Goal: Task Accomplishment & Management: Manage account settings

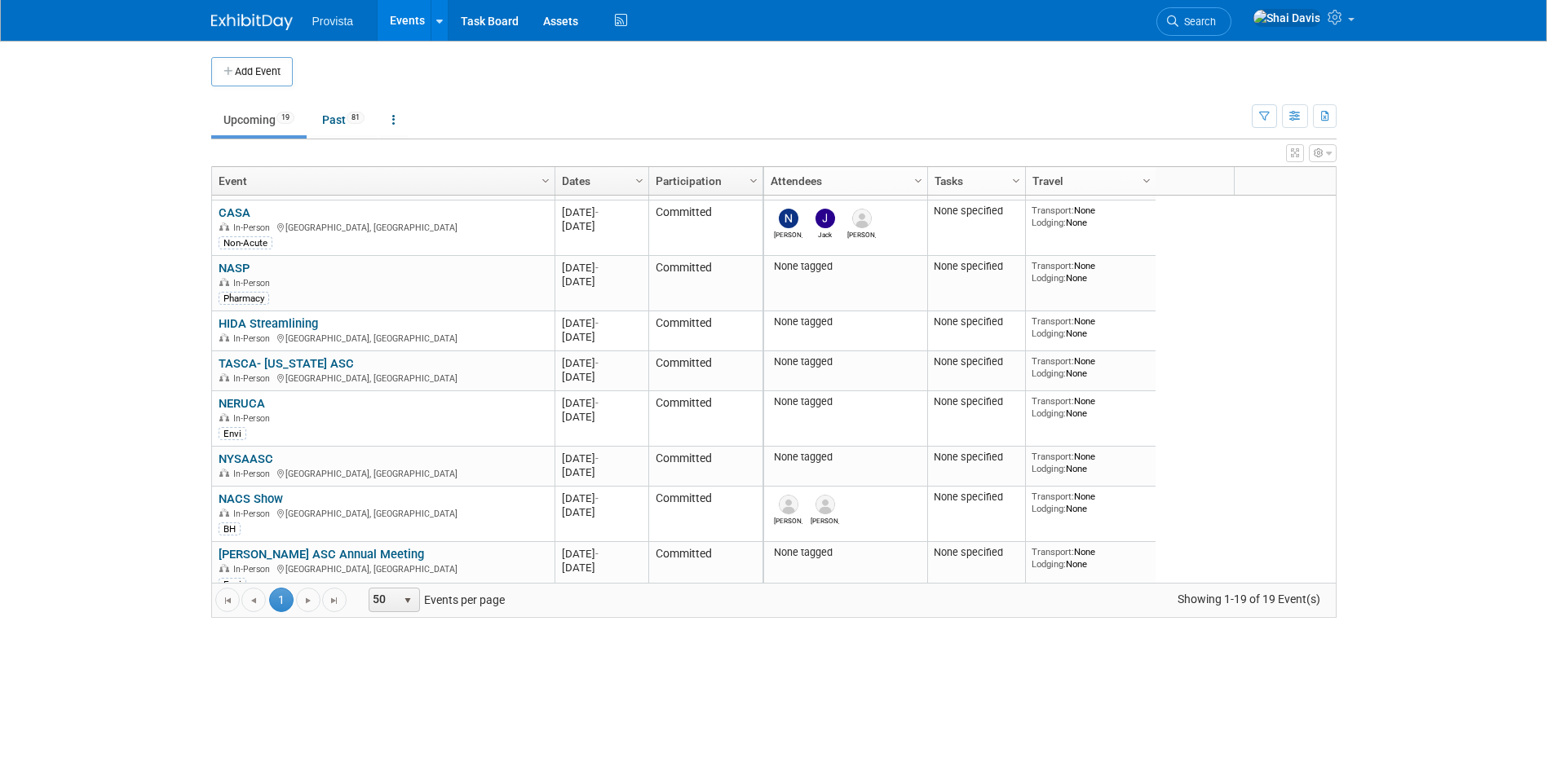
scroll to position [392, 0]
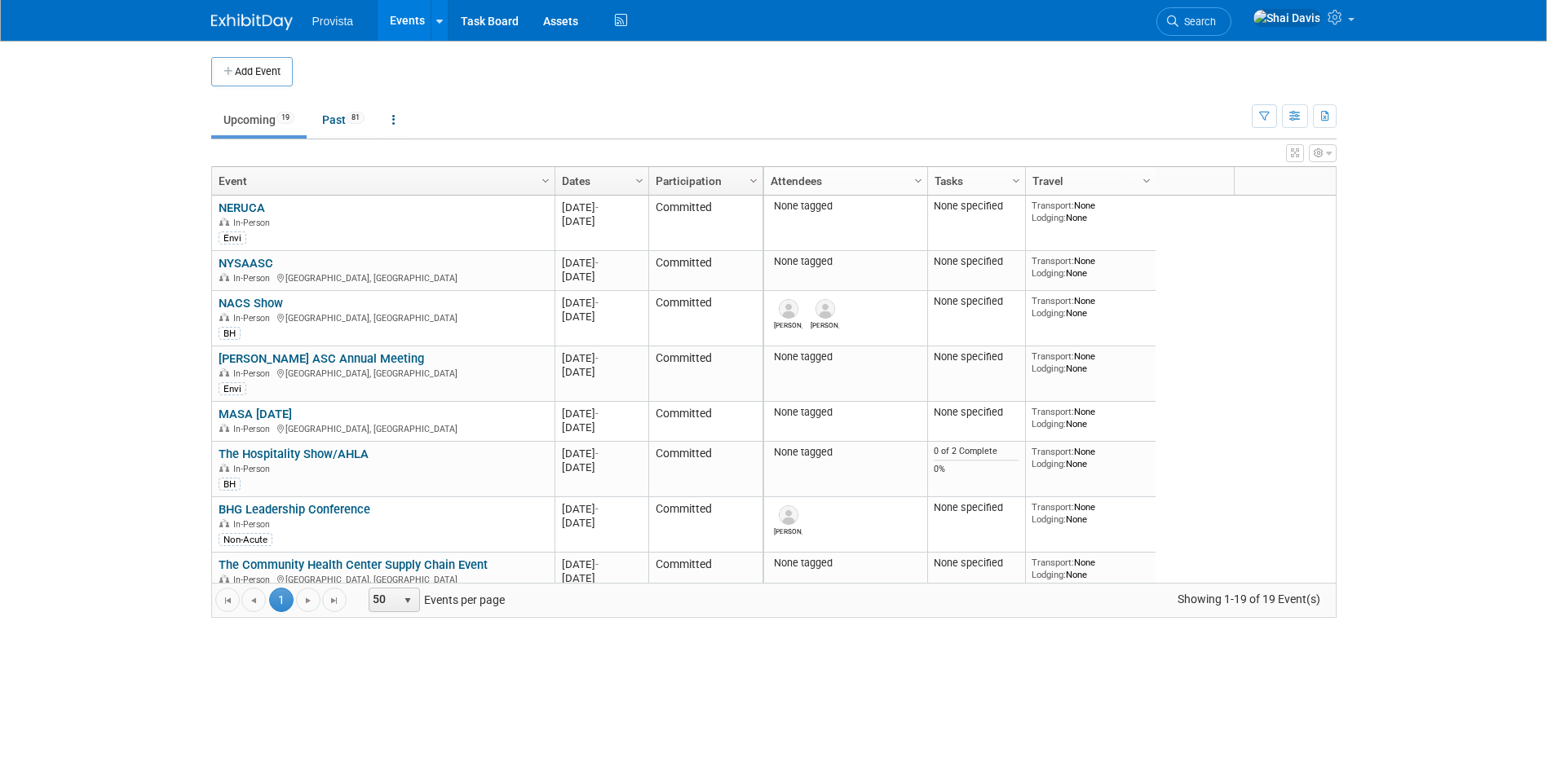
click at [320, 357] on link "[PERSON_NAME] ASC Annual Meeting" at bounding box center [321, 359] width 205 height 15
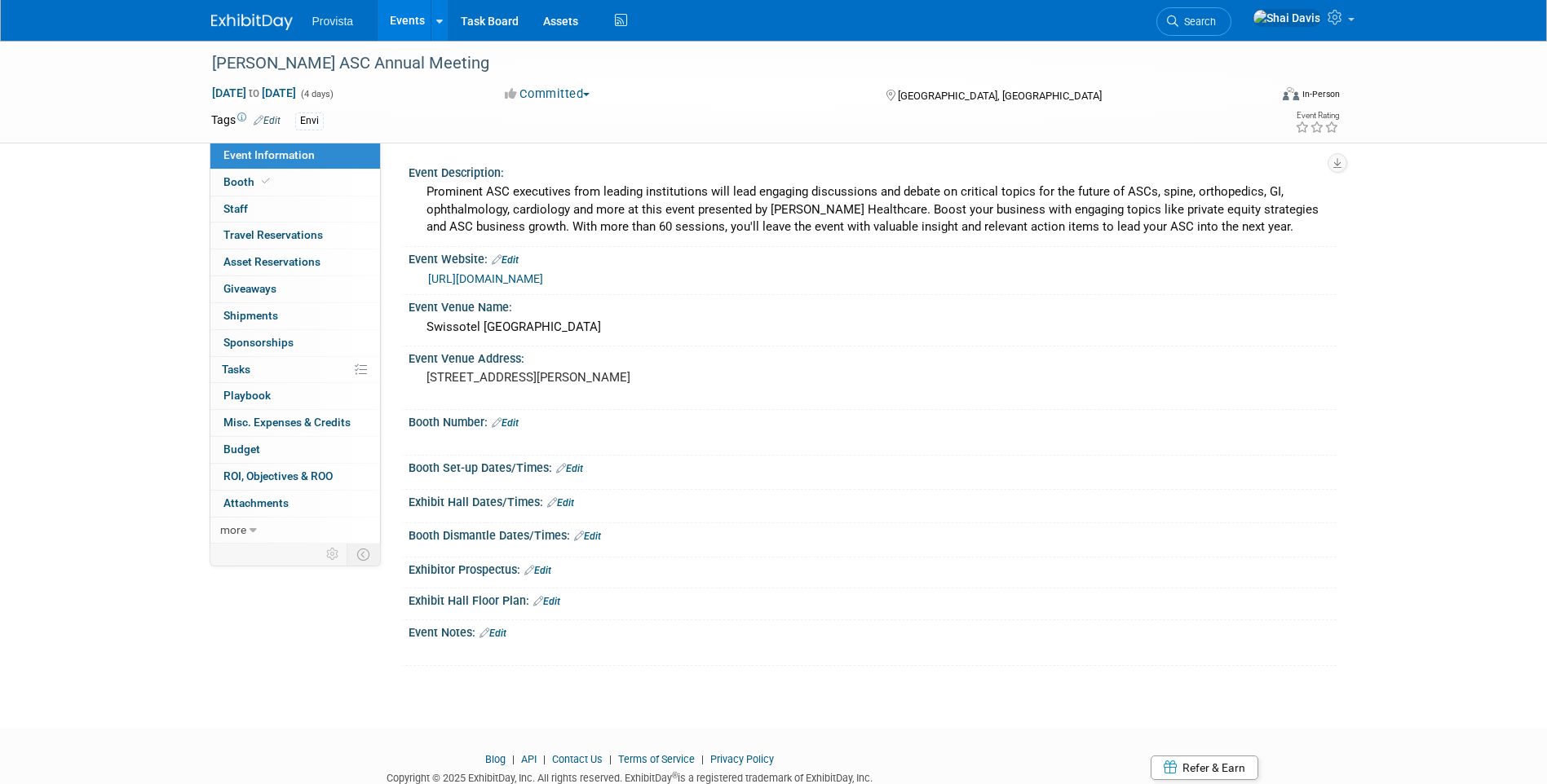
click at [569, 466] on link "Edit" at bounding box center [569, 469] width 27 height 11
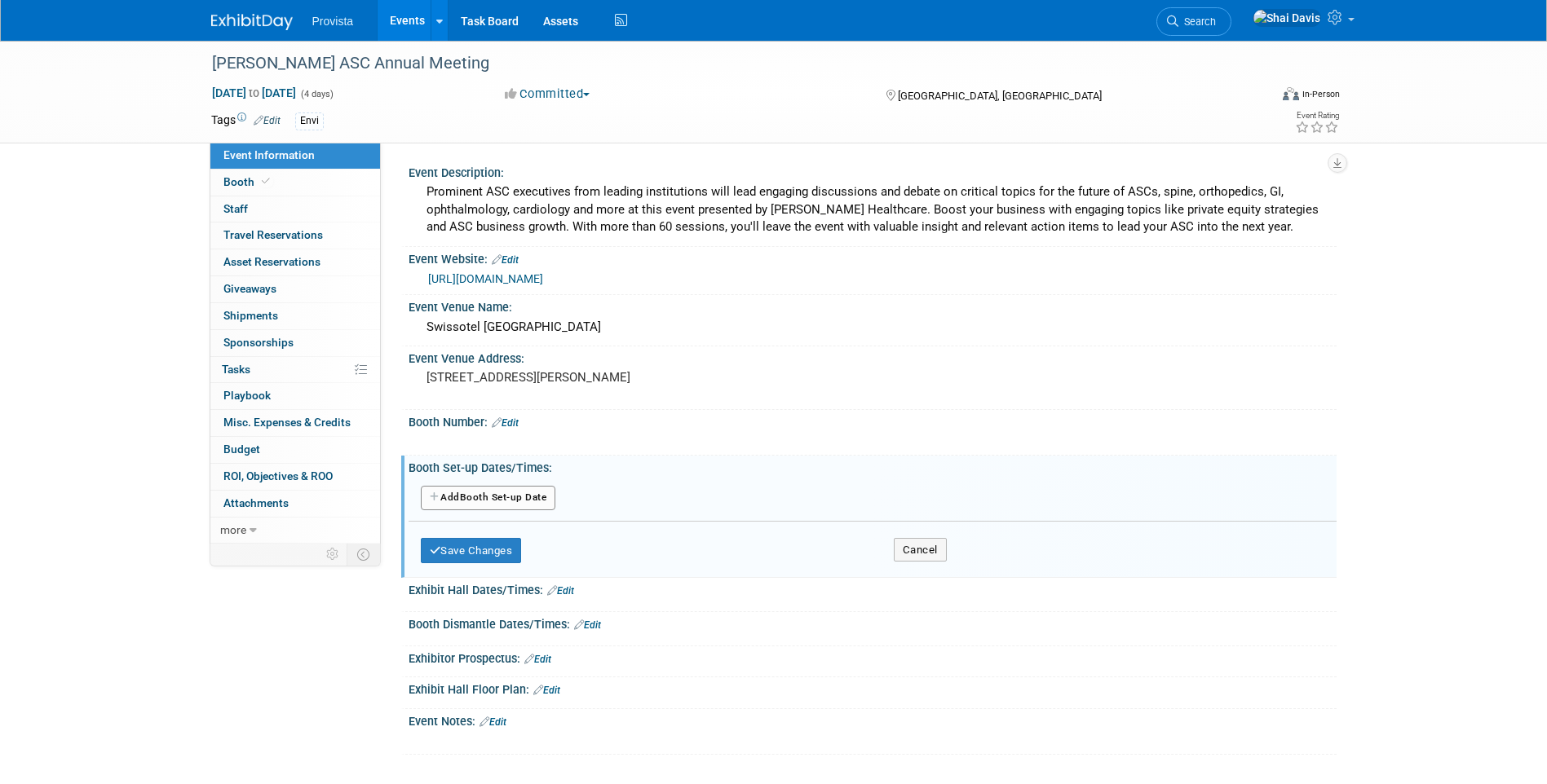
click at [448, 494] on button "Add Another Booth Set-up Date" at bounding box center [489, 498] width 136 height 25
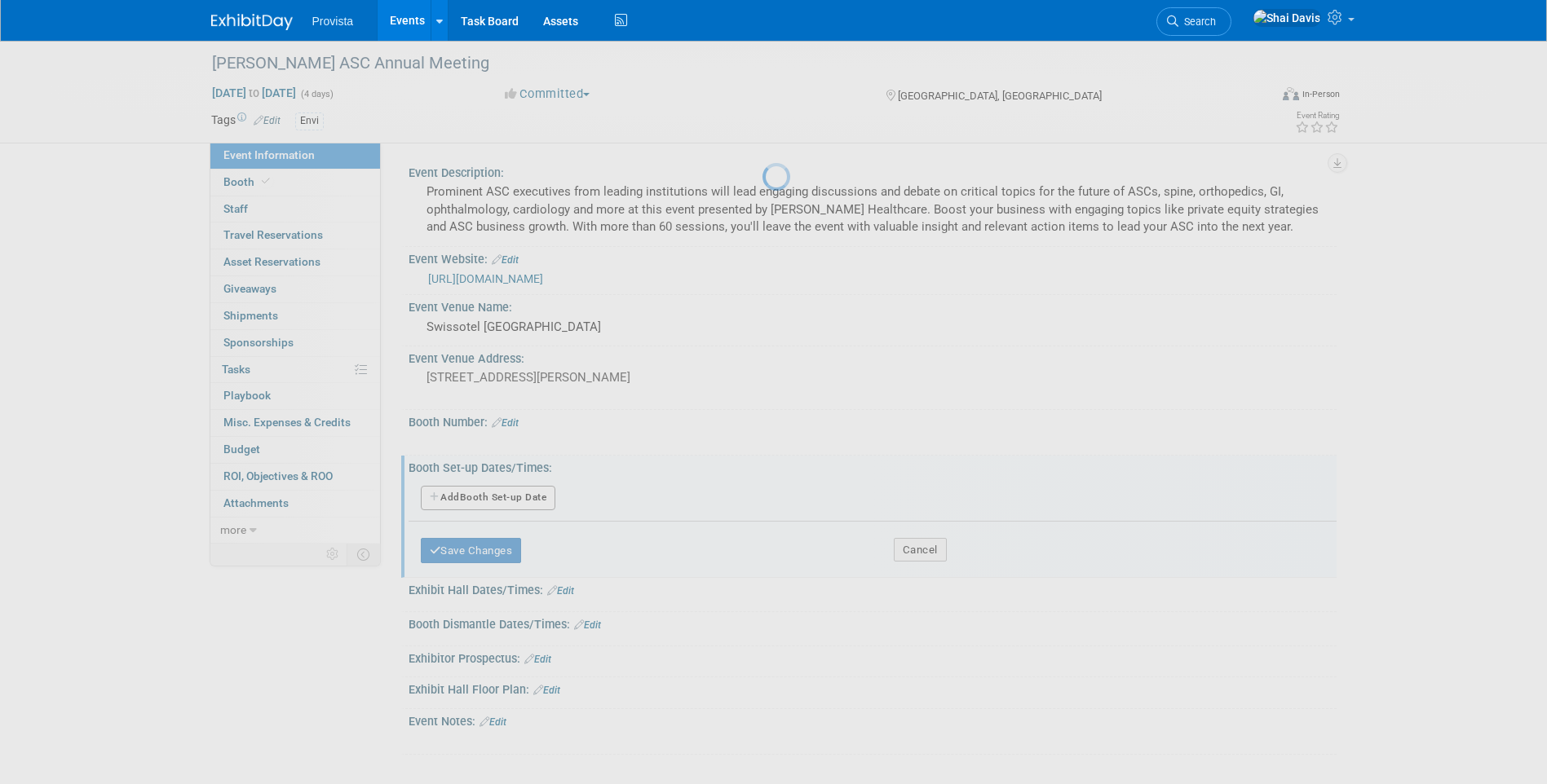
select select "9"
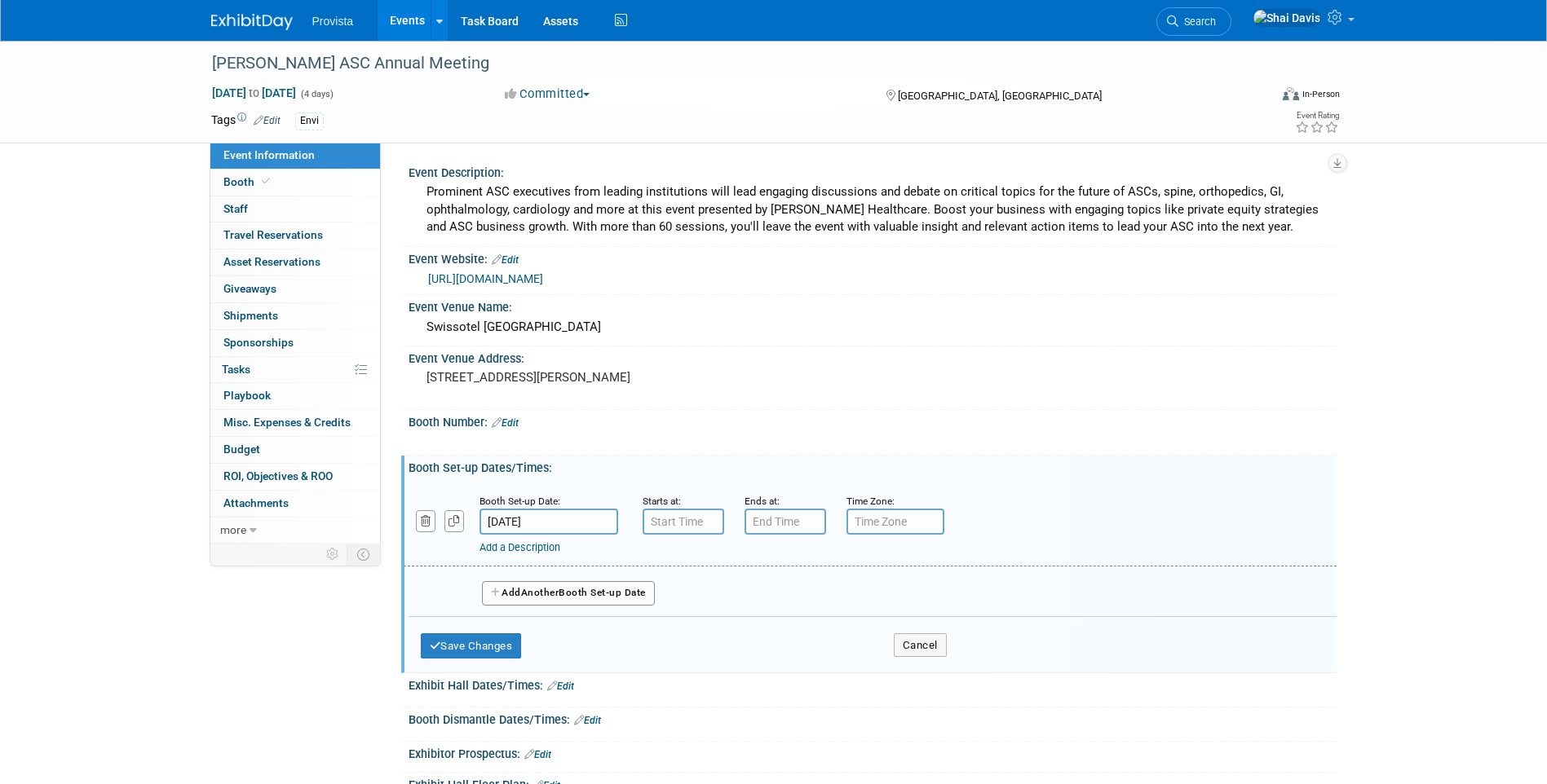
click at [507, 525] on input "[DATE]" at bounding box center [548, 522] width 138 height 26
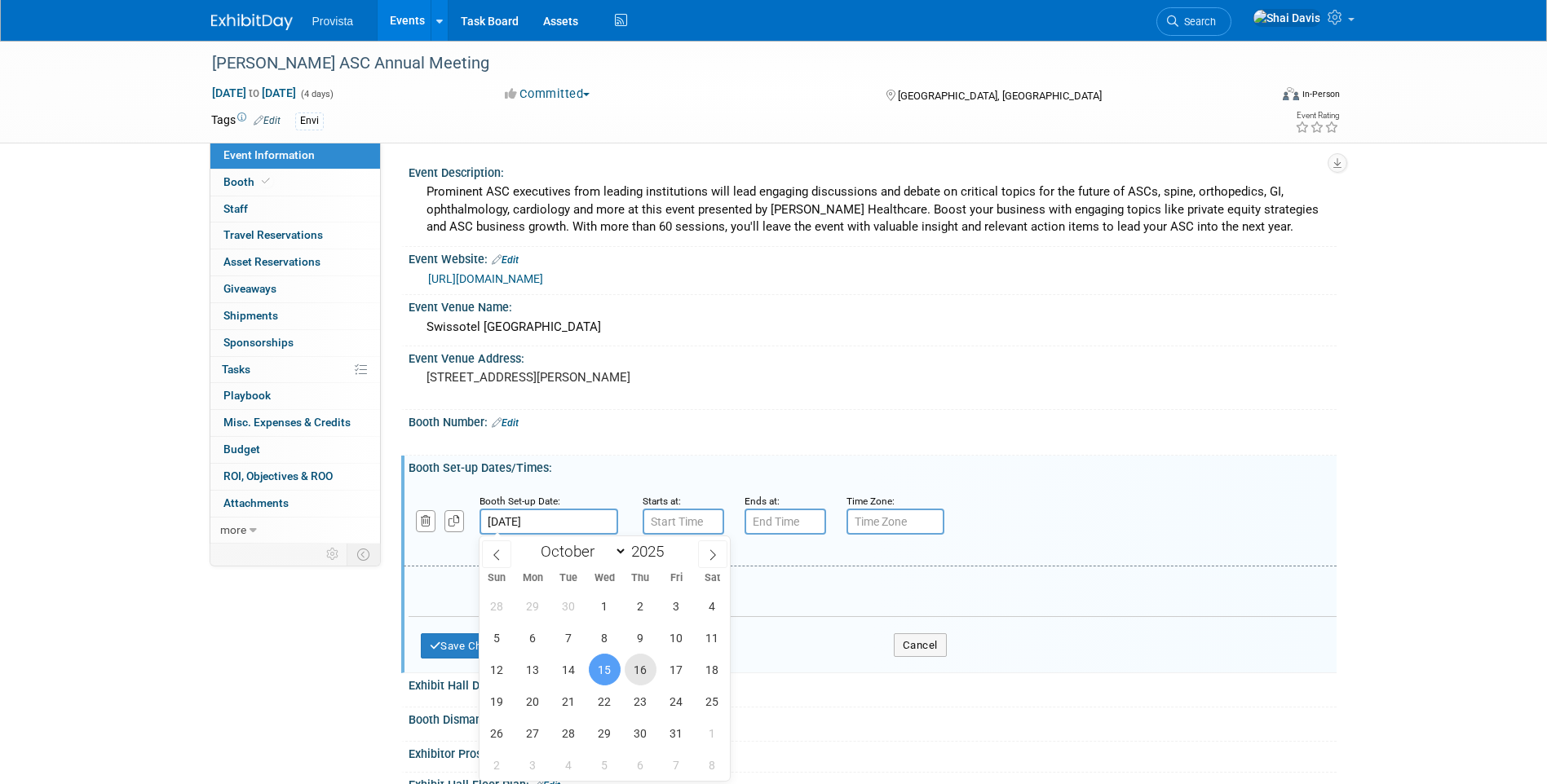
click at [636, 665] on span "16" at bounding box center [640, 669] width 32 height 32
type input "Oct 16, 2025"
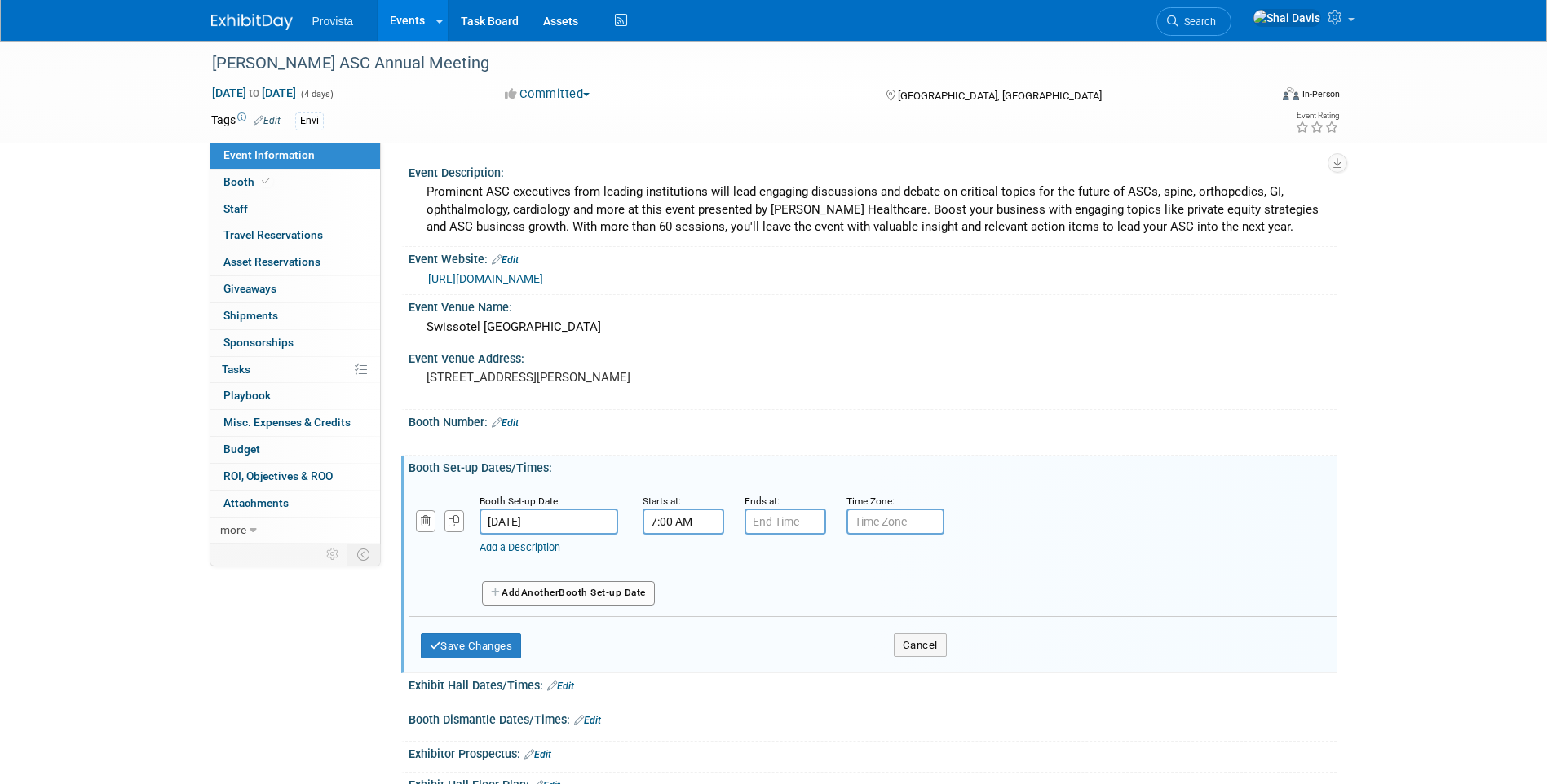
click at [655, 519] on input "7:00 AM" at bounding box center [683, 522] width 82 height 26
drag, startPoint x: 688, startPoint y: 514, endPoint x: 622, endPoint y: 513, distance: 66.0
click at [622, 513] on div "Booth Set-up Date: Oct 16, 2025 Starts at: 7:00 AM 07 : 00 AM 12 01 02 03 04 05…" at bounding box center [869, 525] width 933 height 83
type input "7:30 AM"
type input "7"
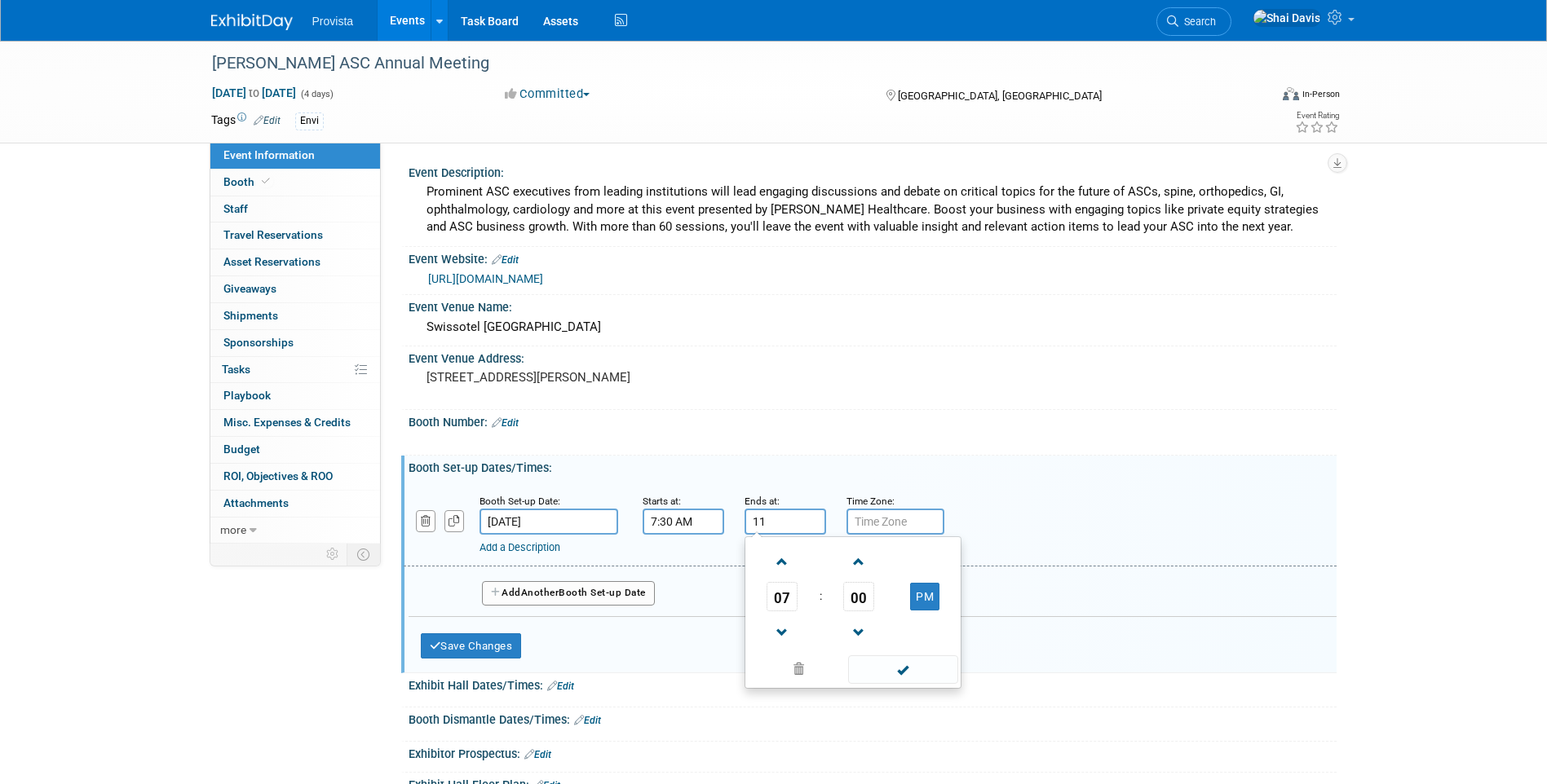
type input "11:00 AM"
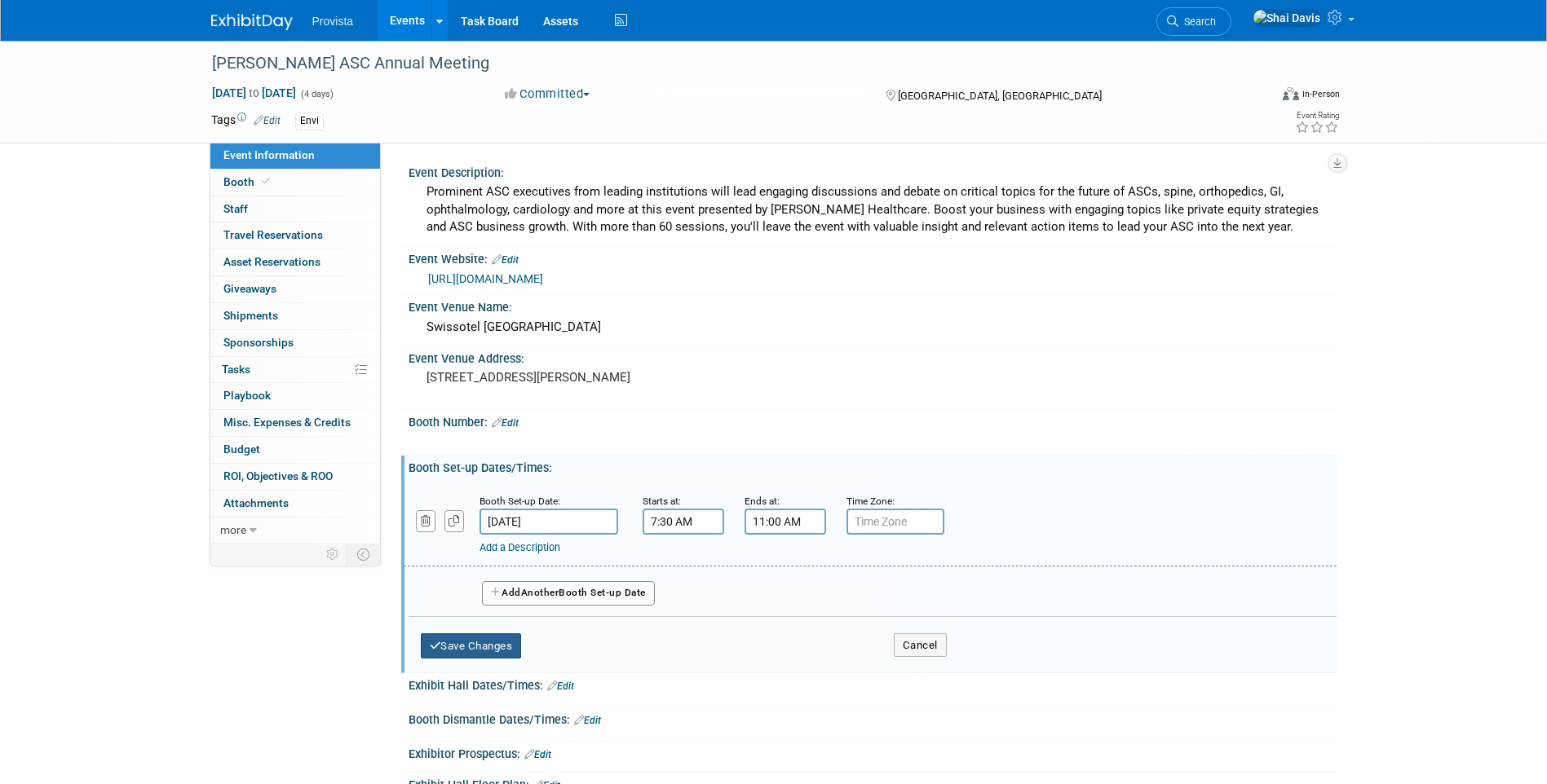
click at [470, 646] on button "Save Changes" at bounding box center [471, 646] width 101 height 26
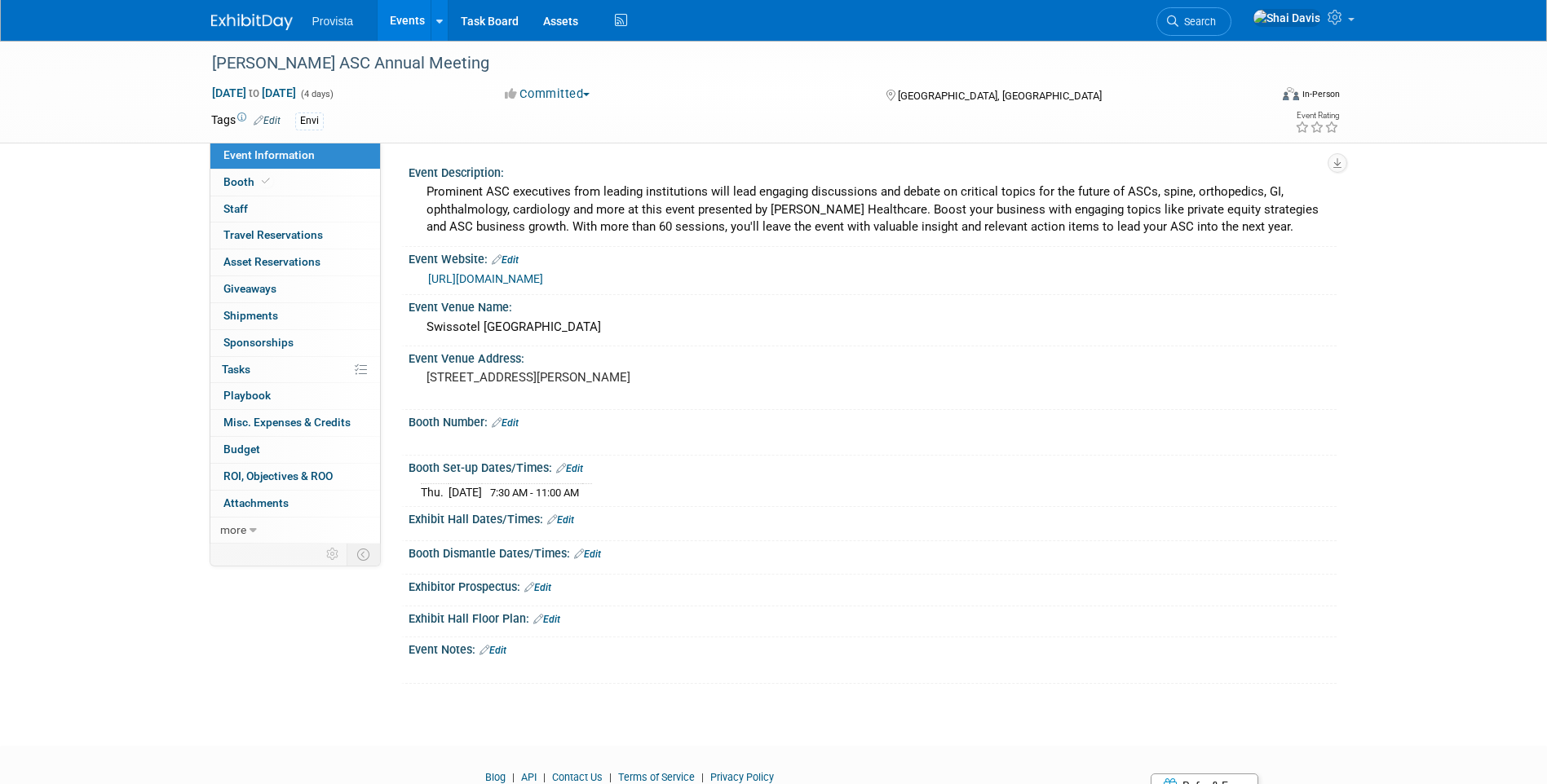
click at [568, 523] on link "Edit" at bounding box center [560, 520] width 27 height 11
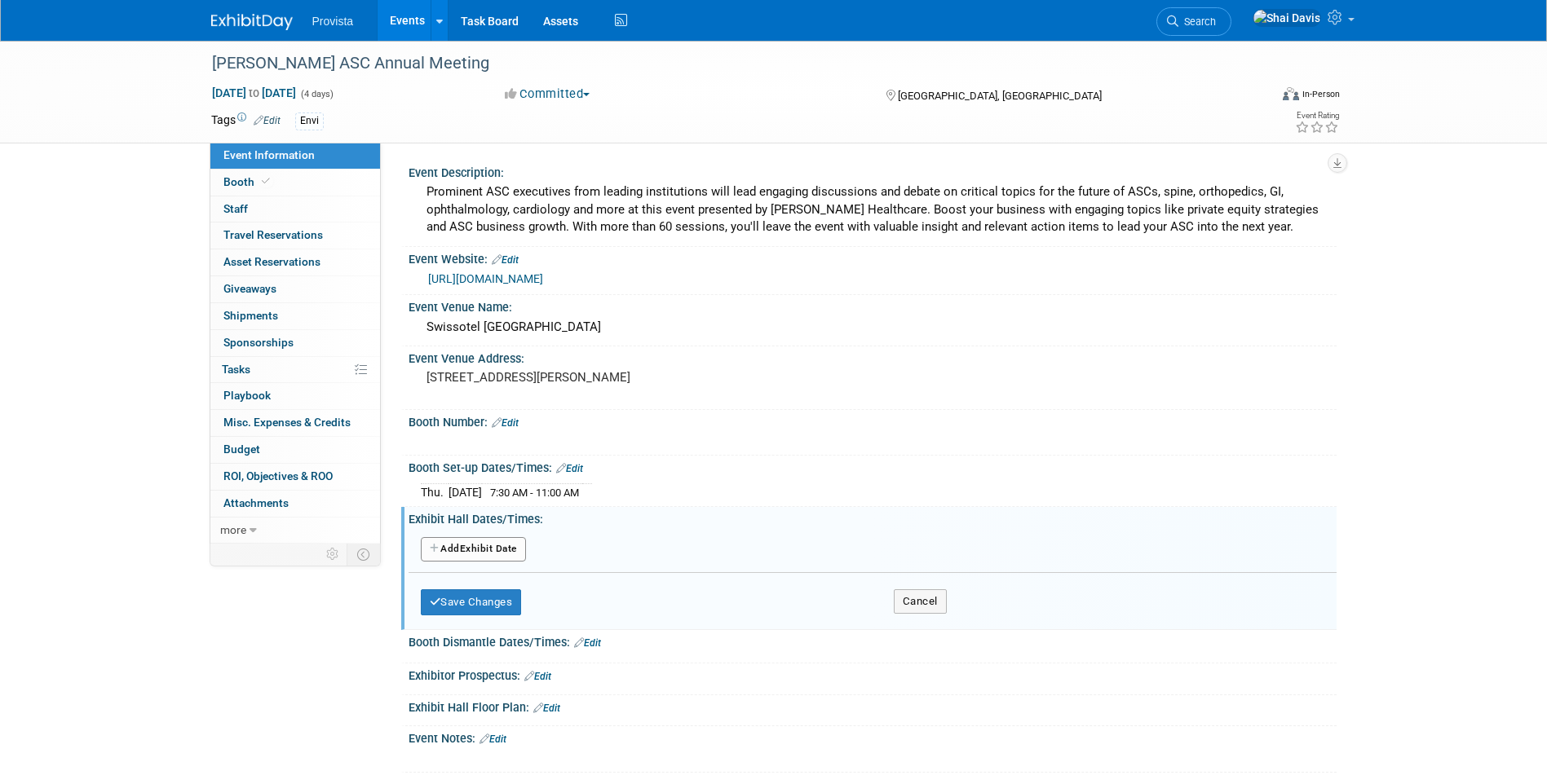
click at [505, 547] on button "Add Another Exhibit Date" at bounding box center [473, 549] width 105 height 25
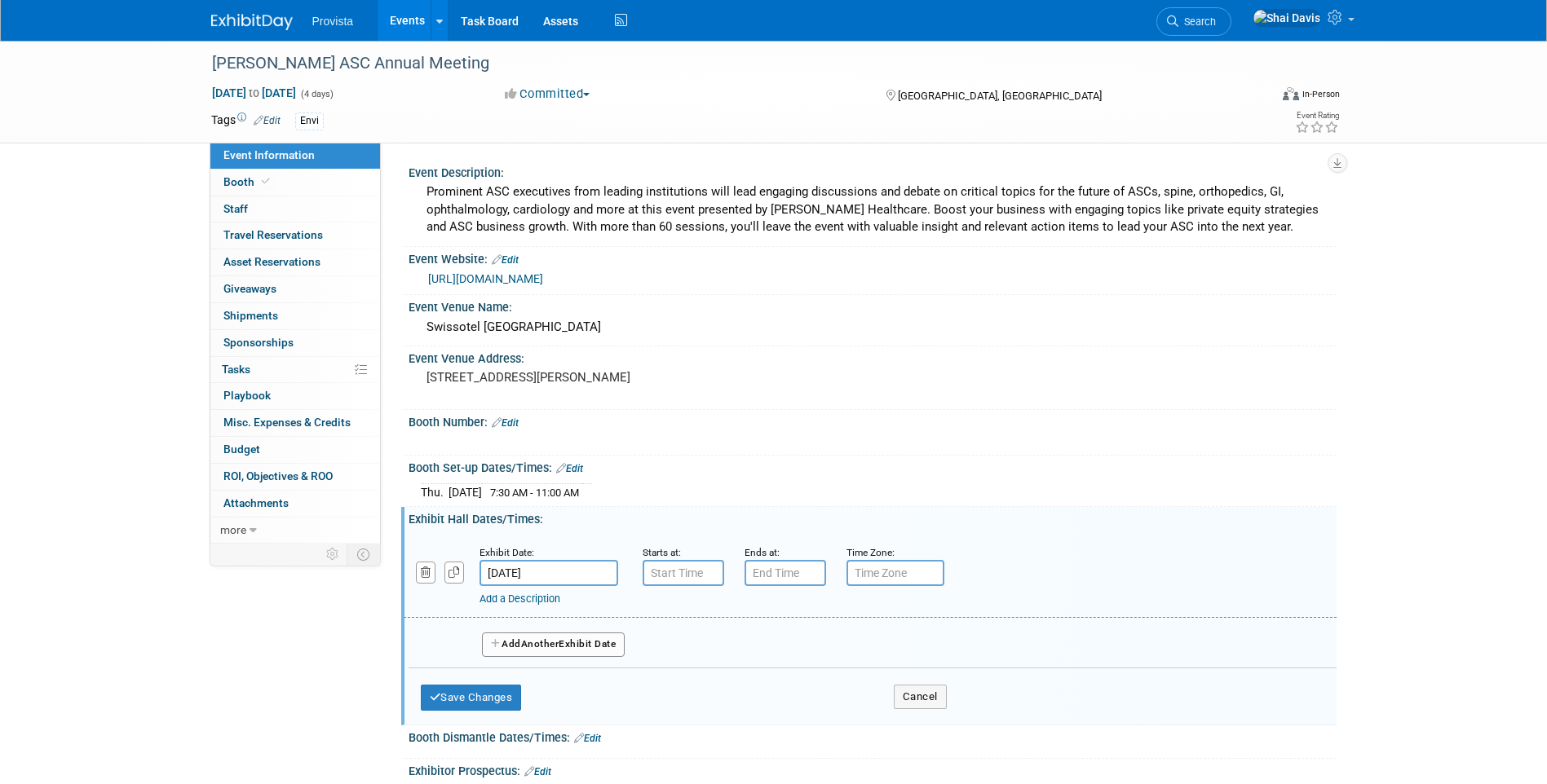
click at [596, 577] on input "[DATE]" at bounding box center [548, 573] width 138 height 26
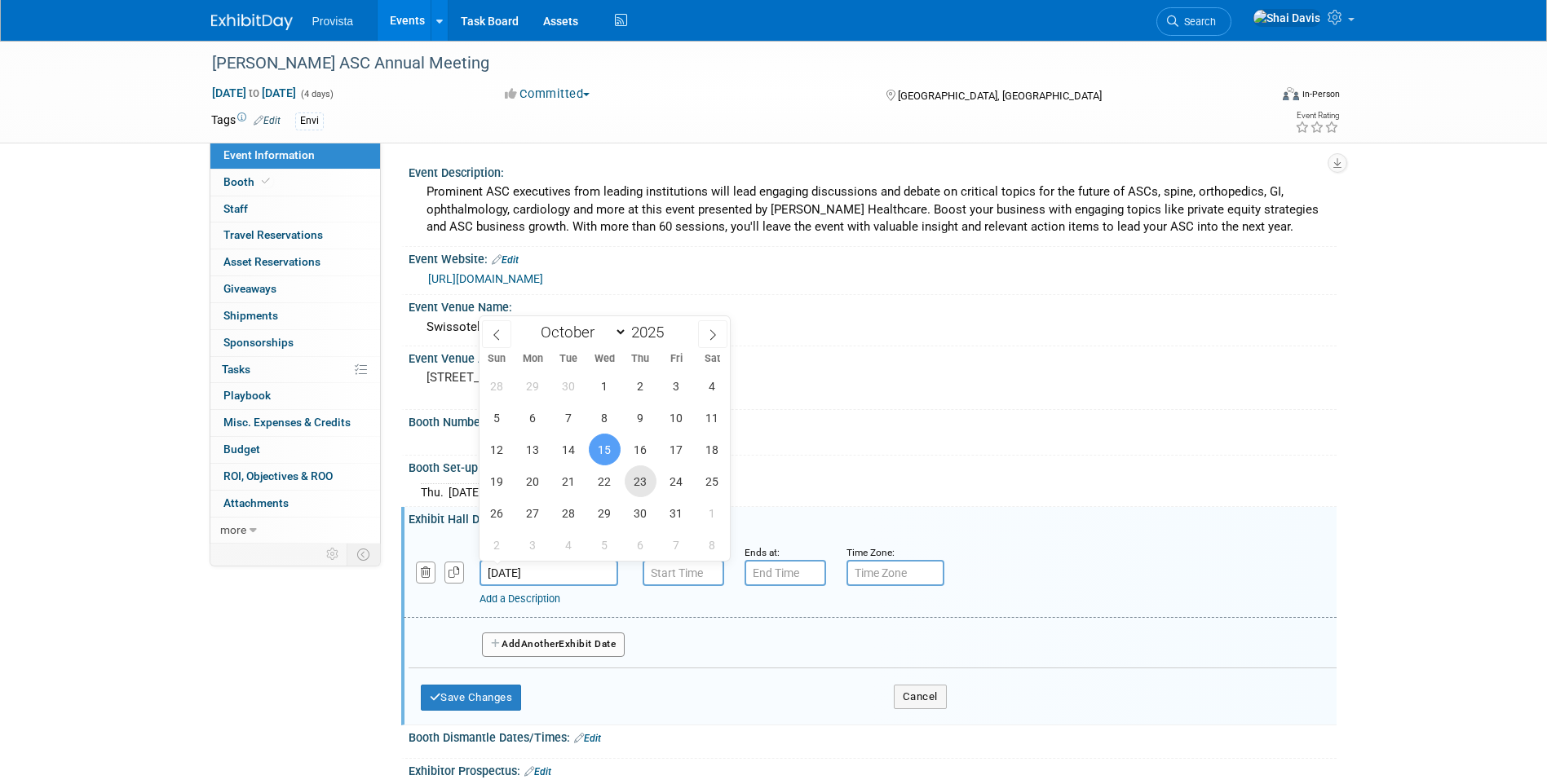
click at [639, 466] on span "23" at bounding box center [640, 481] width 32 height 32
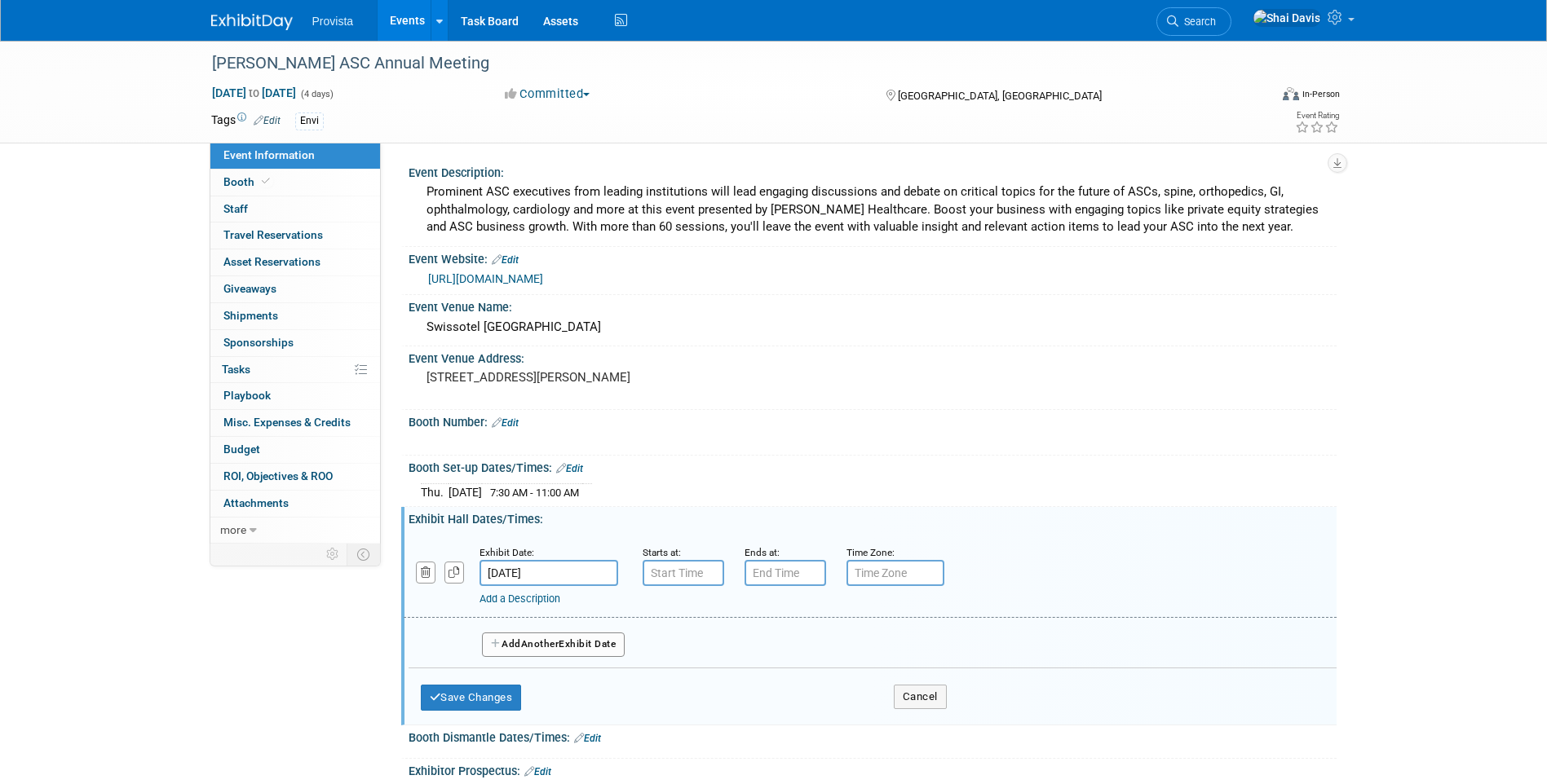
click at [589, 575] on input "Oct 23, 2025" at bounding box center [548, 573] width 138 height 26
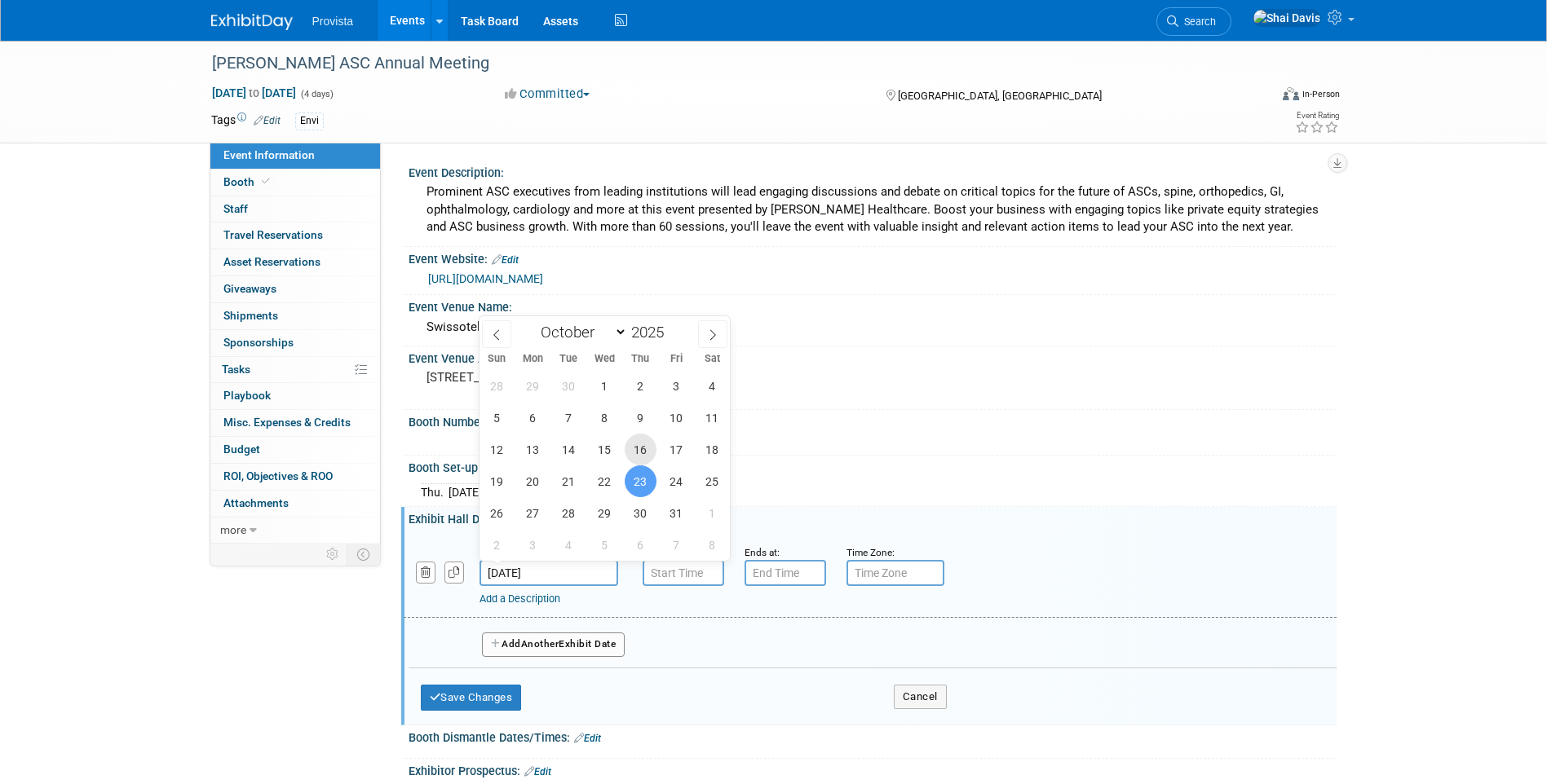
click at [639, 452] on span "16" at bounding box center [640, 449] width 32 height 32
type input "Oct 16, 2025"
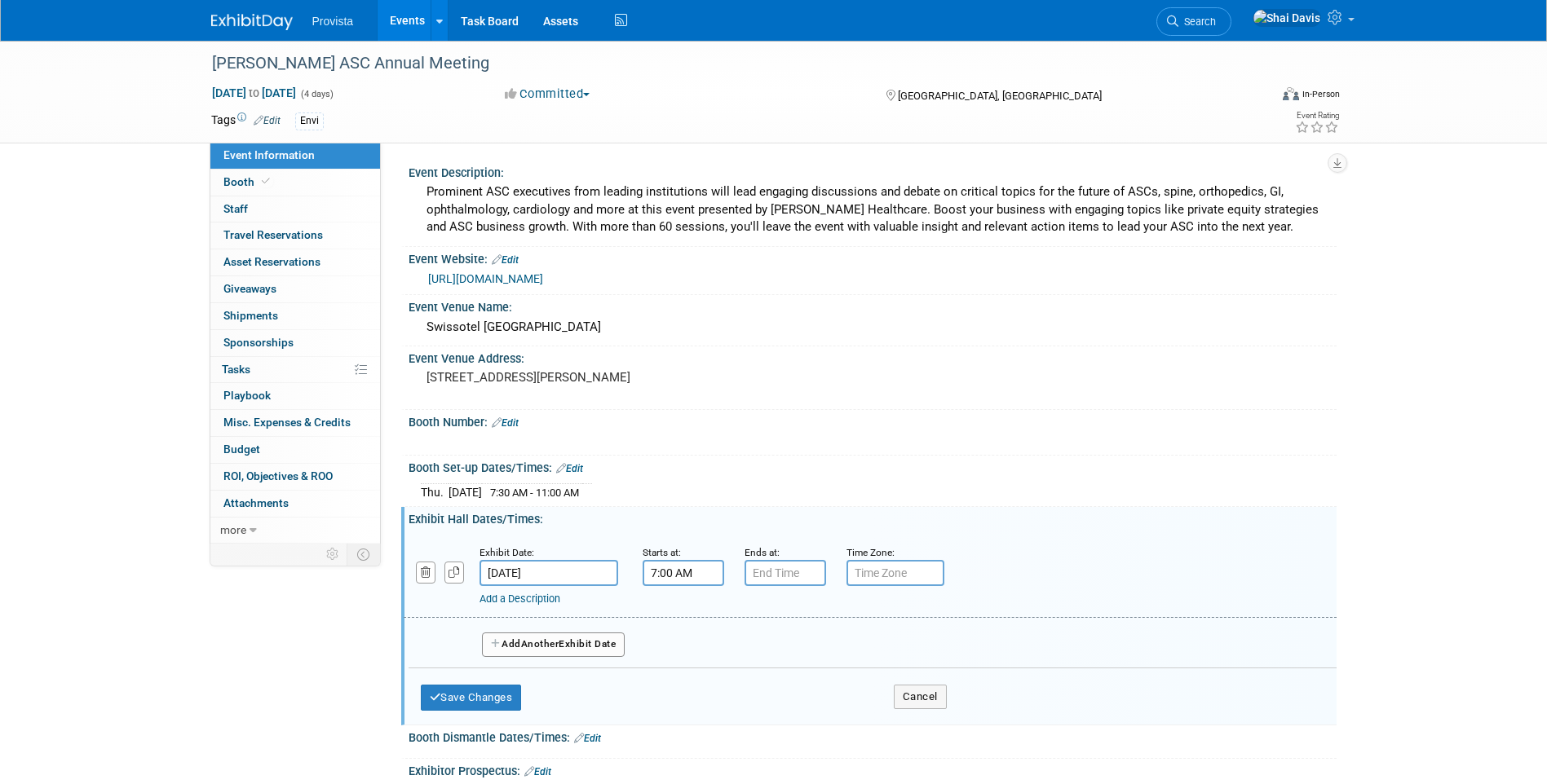
click at [668, 577] on input "7:00 AM" at bounding box center [683, 573] width 82 height 26
drag, startPoint x: 702, startPoint y: 569, endPoint x: 643, endPoint y: 567, distance: 59.0
click at [643, 567] on input "7:00 AM" at bounding box center [683, 573] width 82 height 26
type input "11:20 AM"
type input "7"
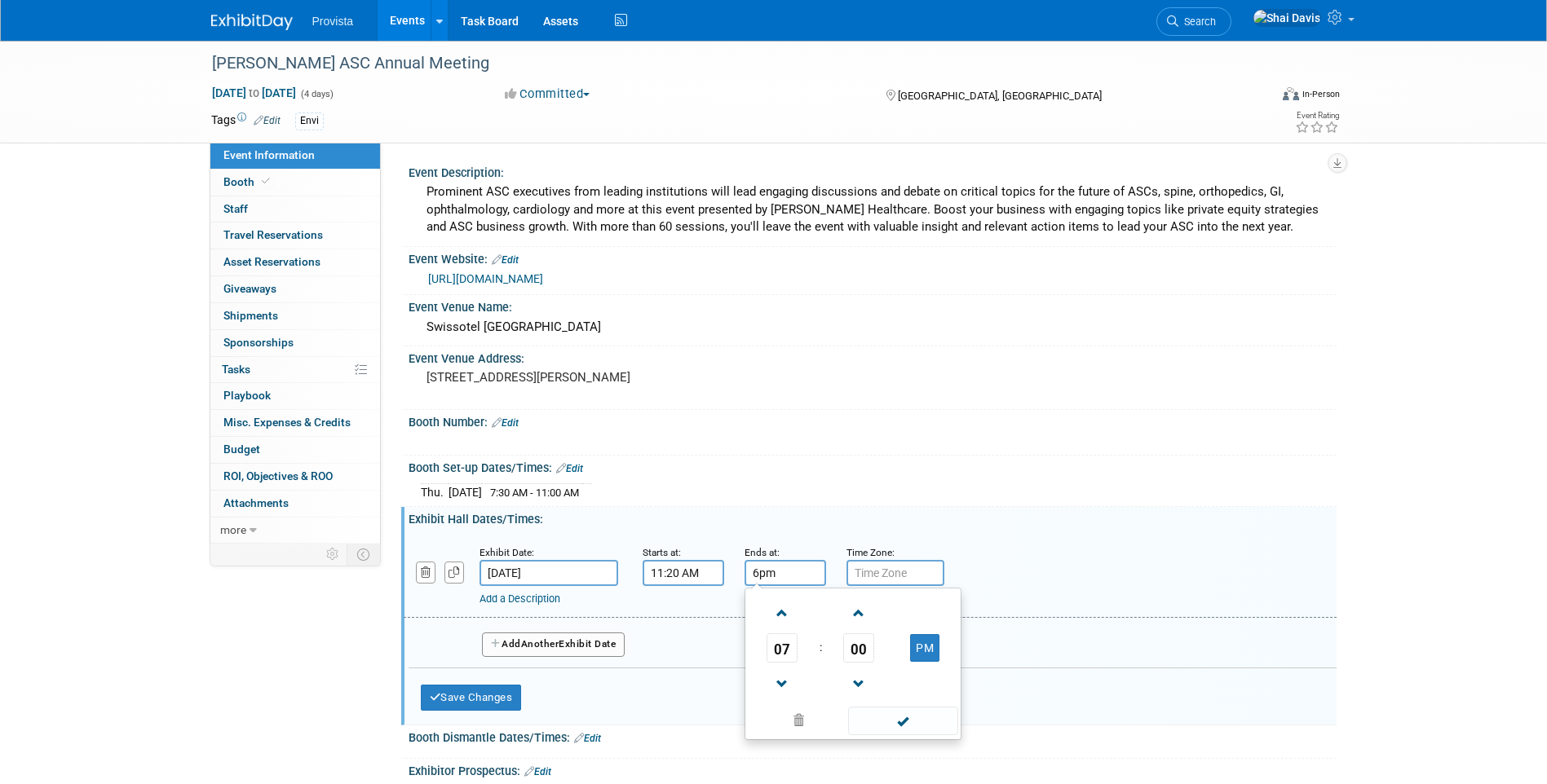
type input "6:00 PM"
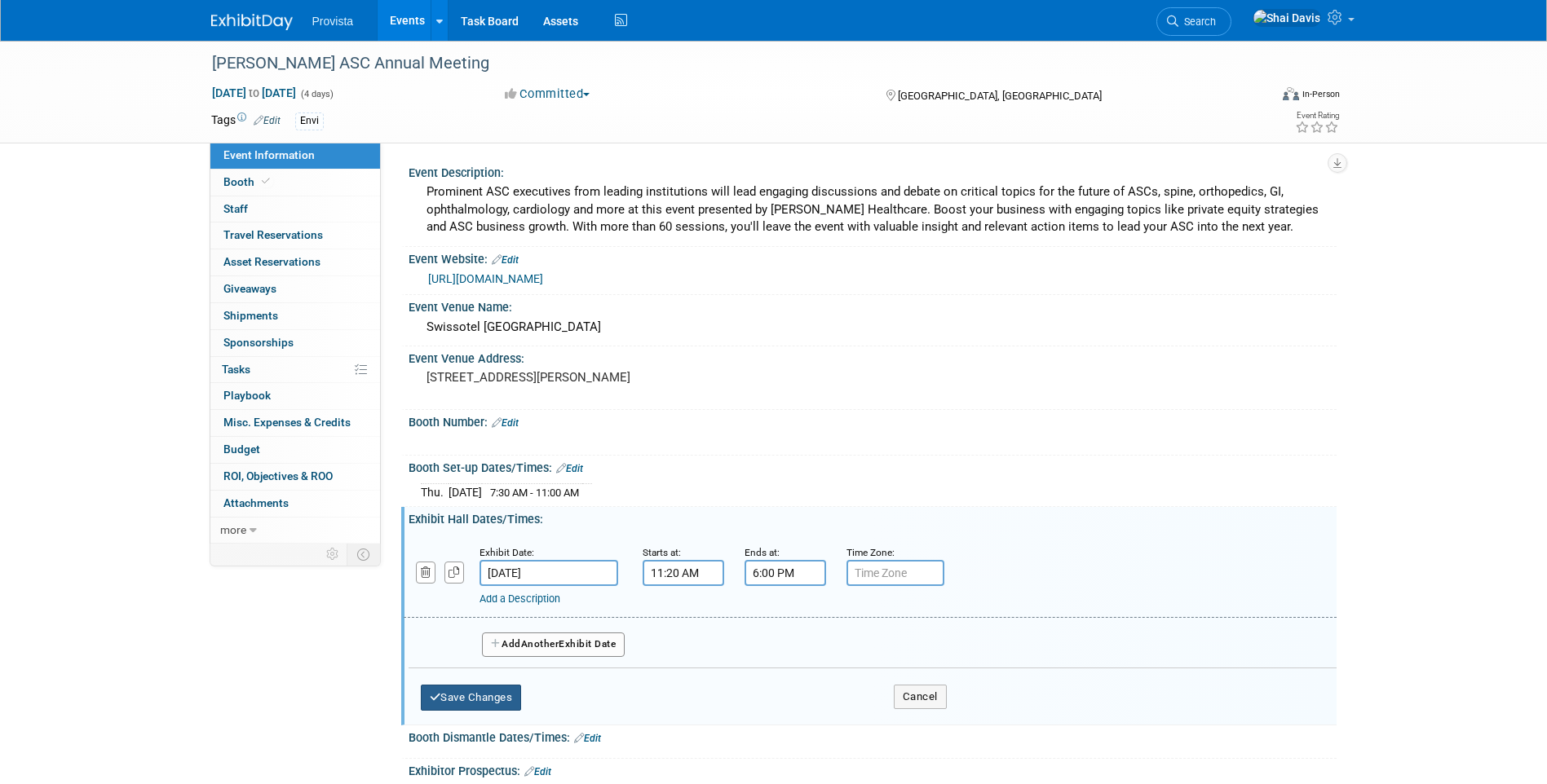
click at [484, 695] on button "Save Changes" at bounding box center [471, 698] width 101 height 26
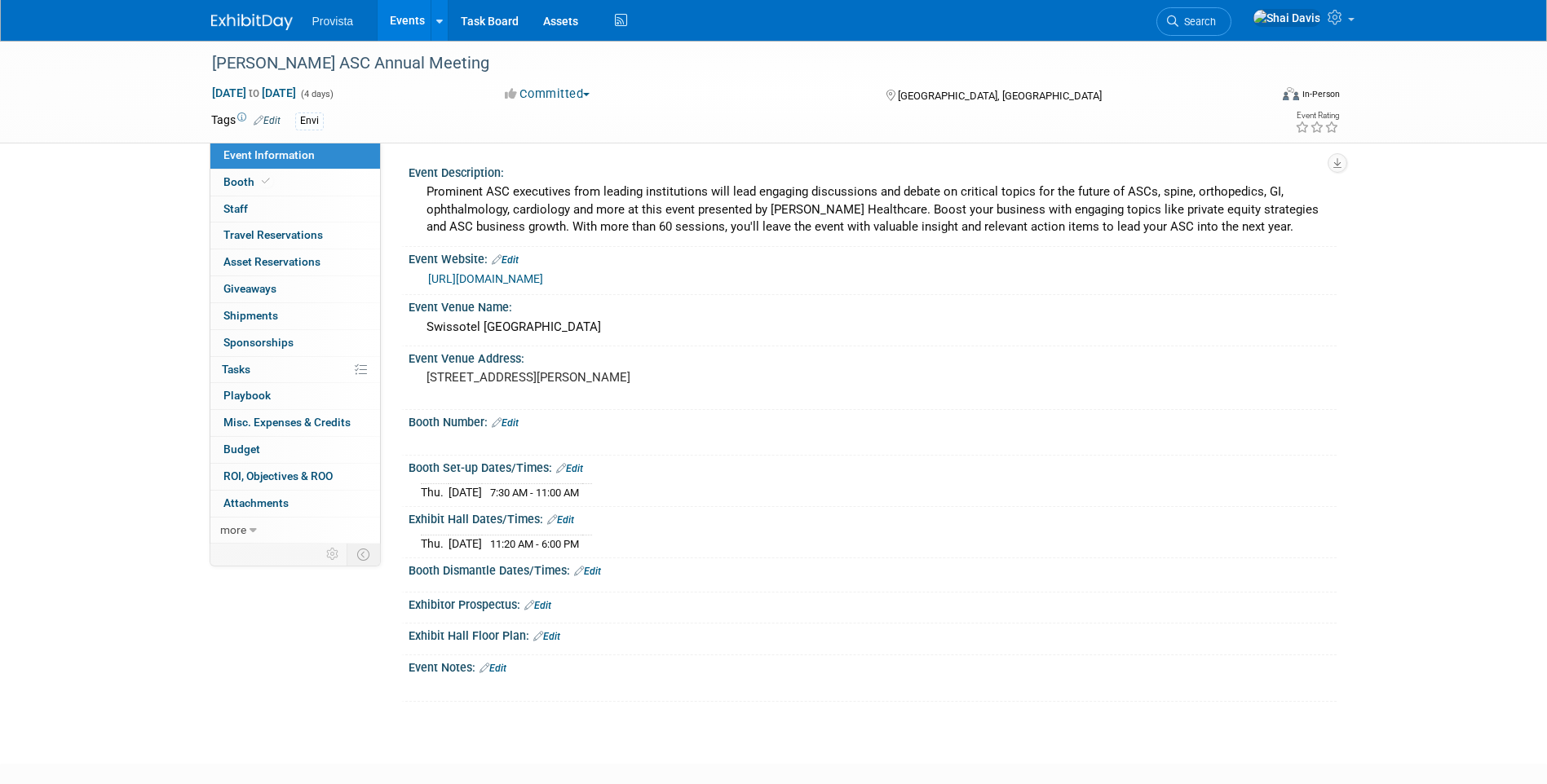
click at [558, 524] on link "Edit" at bounding box center [560, 520] width 27 height 11
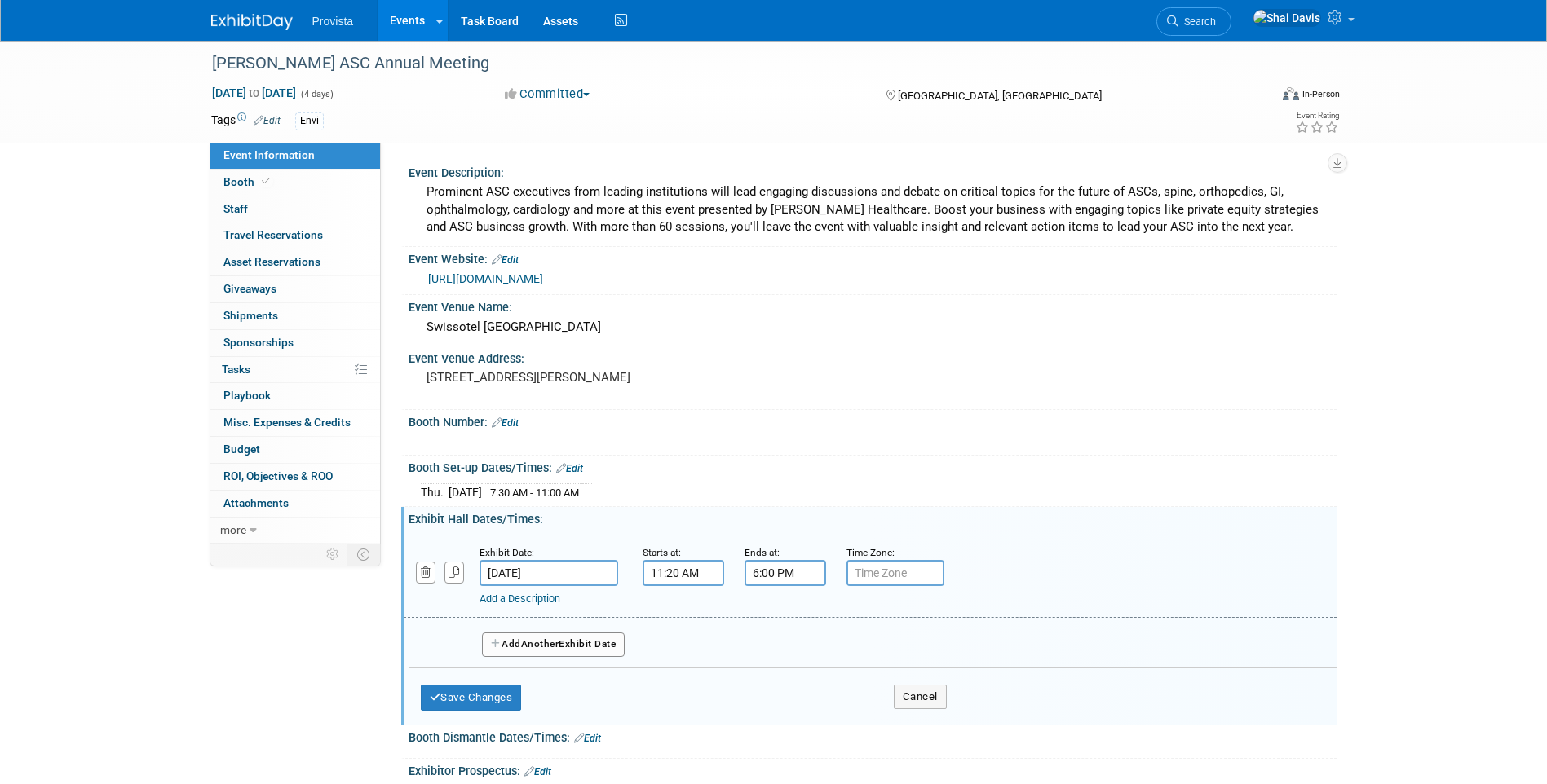
click at [545, 646] on span "Another" at bounding box center [540, 644] width 39 height 11
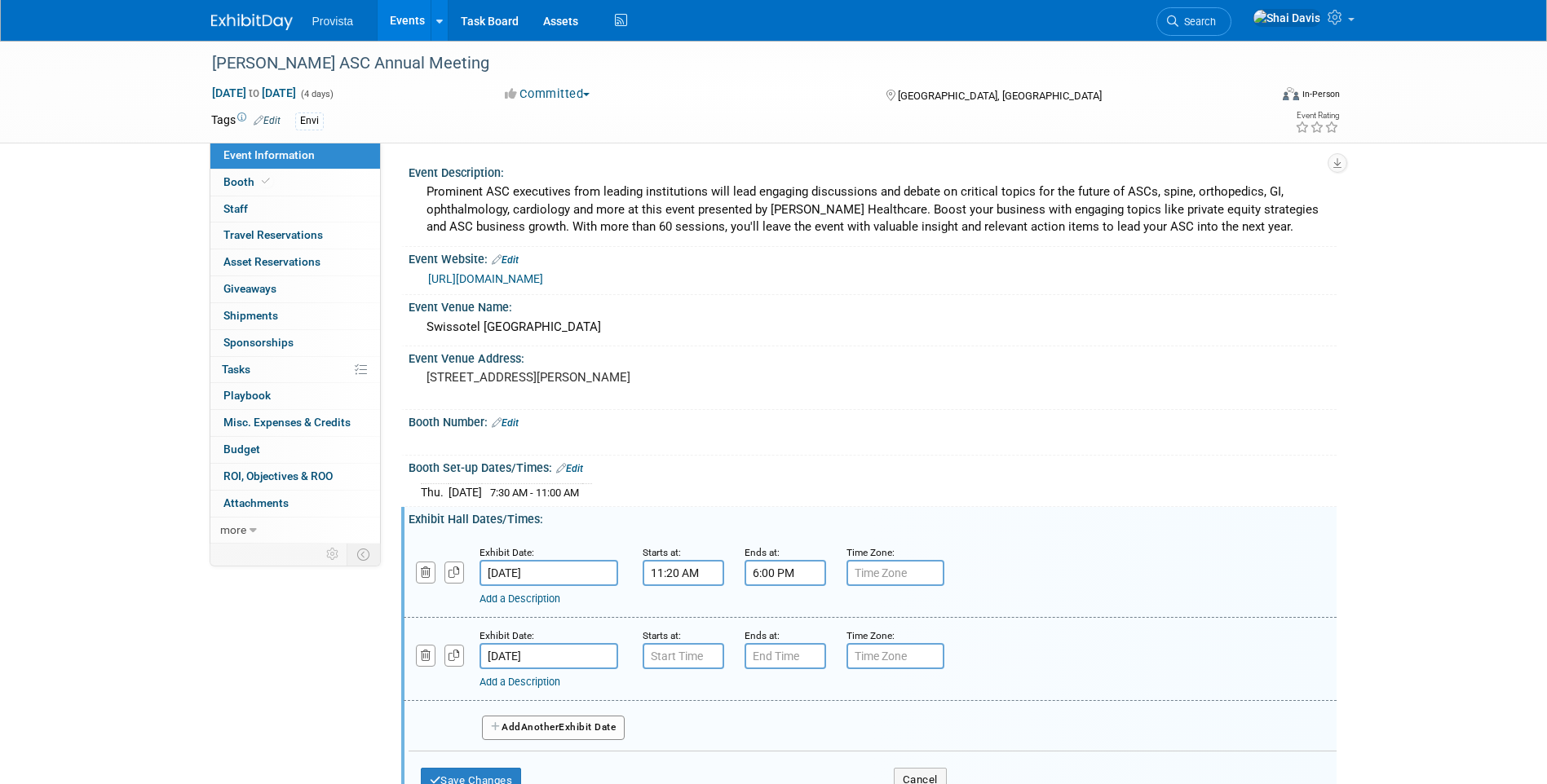
click at [547, 733] on button "Add Another Exhibit Date" at bounding box center [553, 728] width 143 height 25
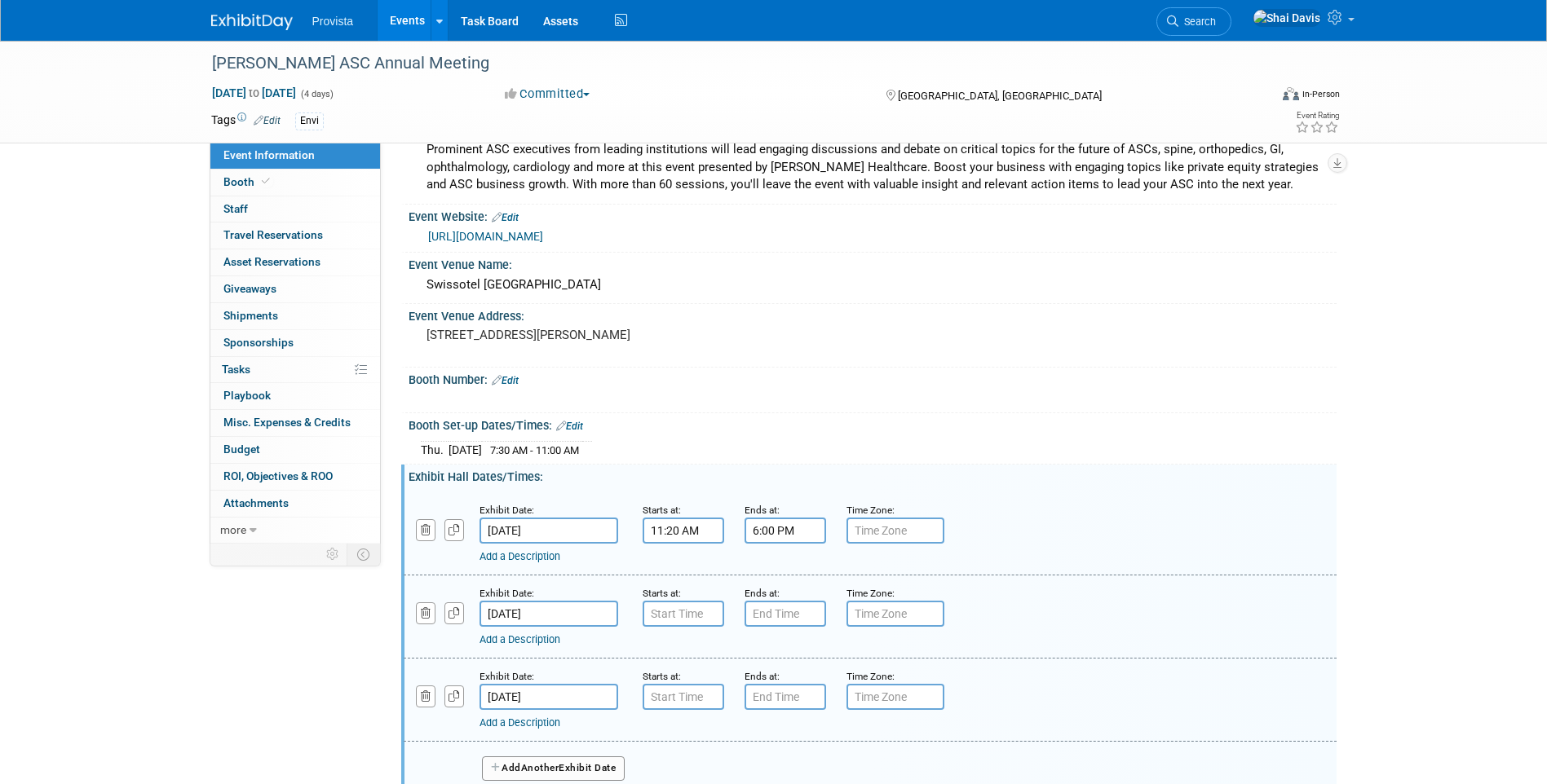
scroll to position [82, 0]
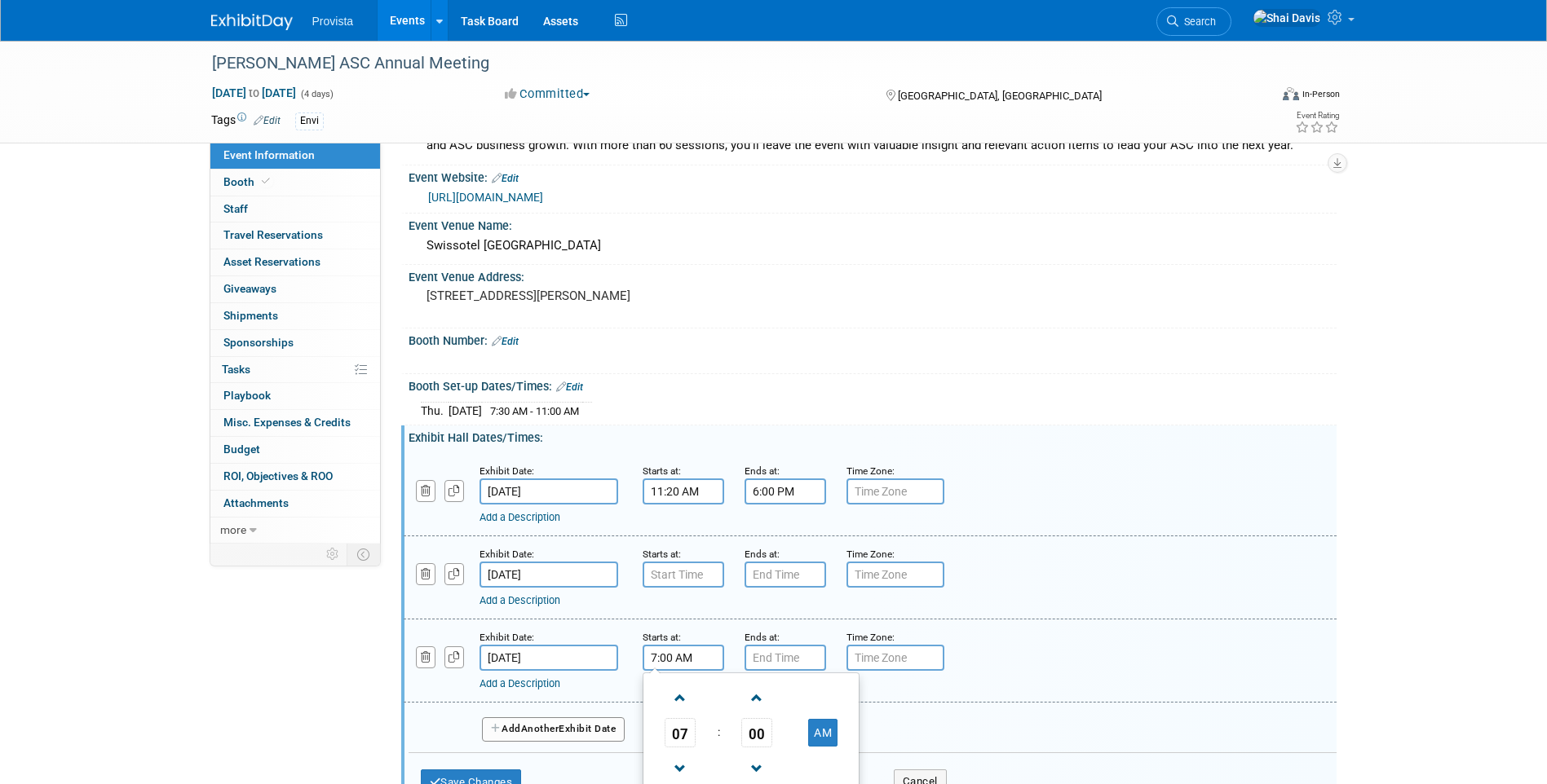
click at [661, 657] on input "7:00 AM" at bounding box center [683, 657] width 82 height 26
drag, startPoint x: 707, startPoint y: 657, endPoint x: 638, endPoint y: 653, distance: 69.1
click at [638, 653] on div "Starts at: 7:00 AM 07 : 00 AM 12 01 02 03 04 05 06 07 08 09 10 11 00 05 10 15 2…" at bounding box center [680, 649] width 102 height 42
type input "7:30 AM"
type input "7"
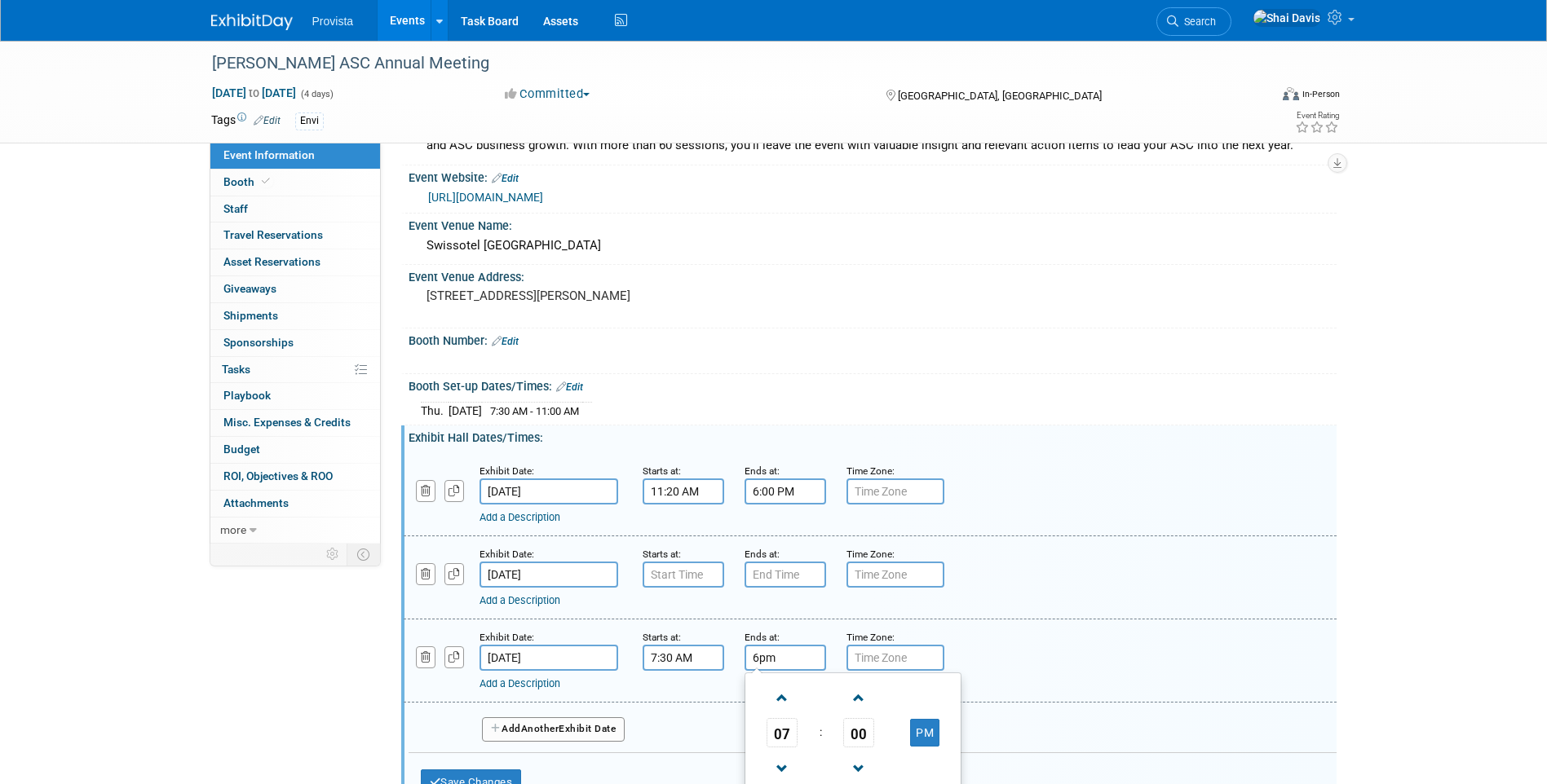
type input "6:00 PM"
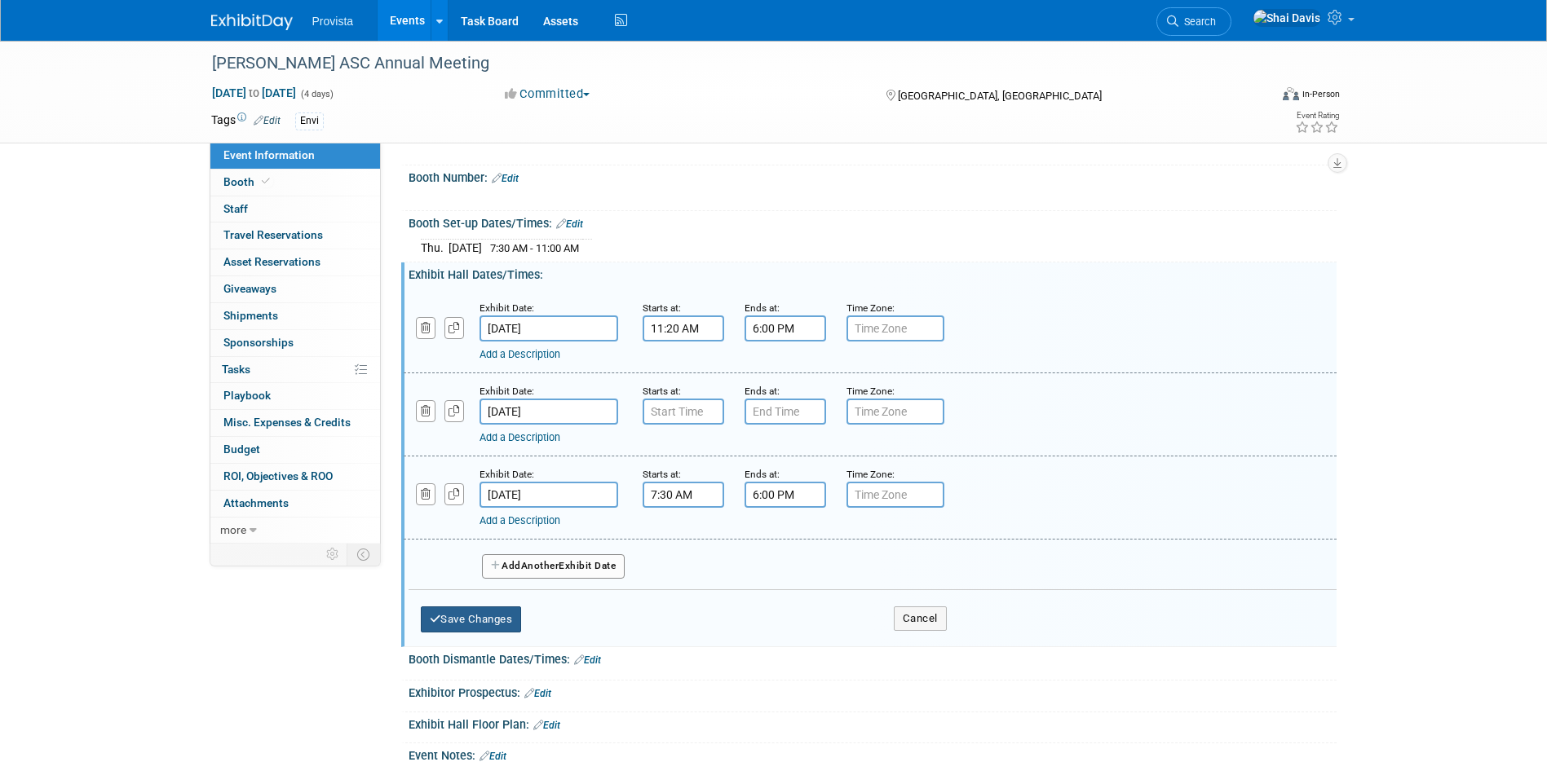
click at [475, 613] on button "Save Changes" at bounding box center [471, 619] width 101 height 26
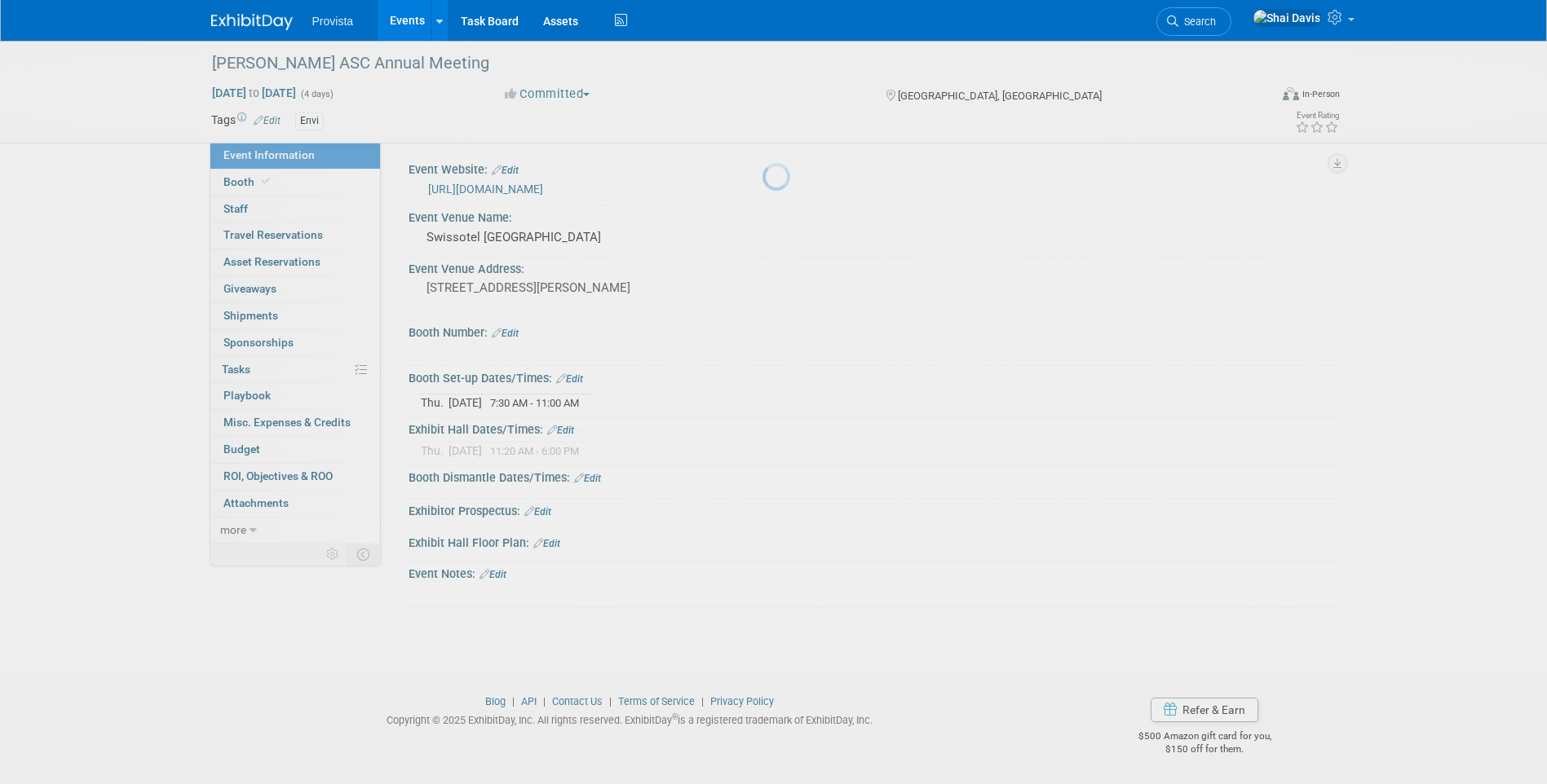
scroll to position [71, 0]
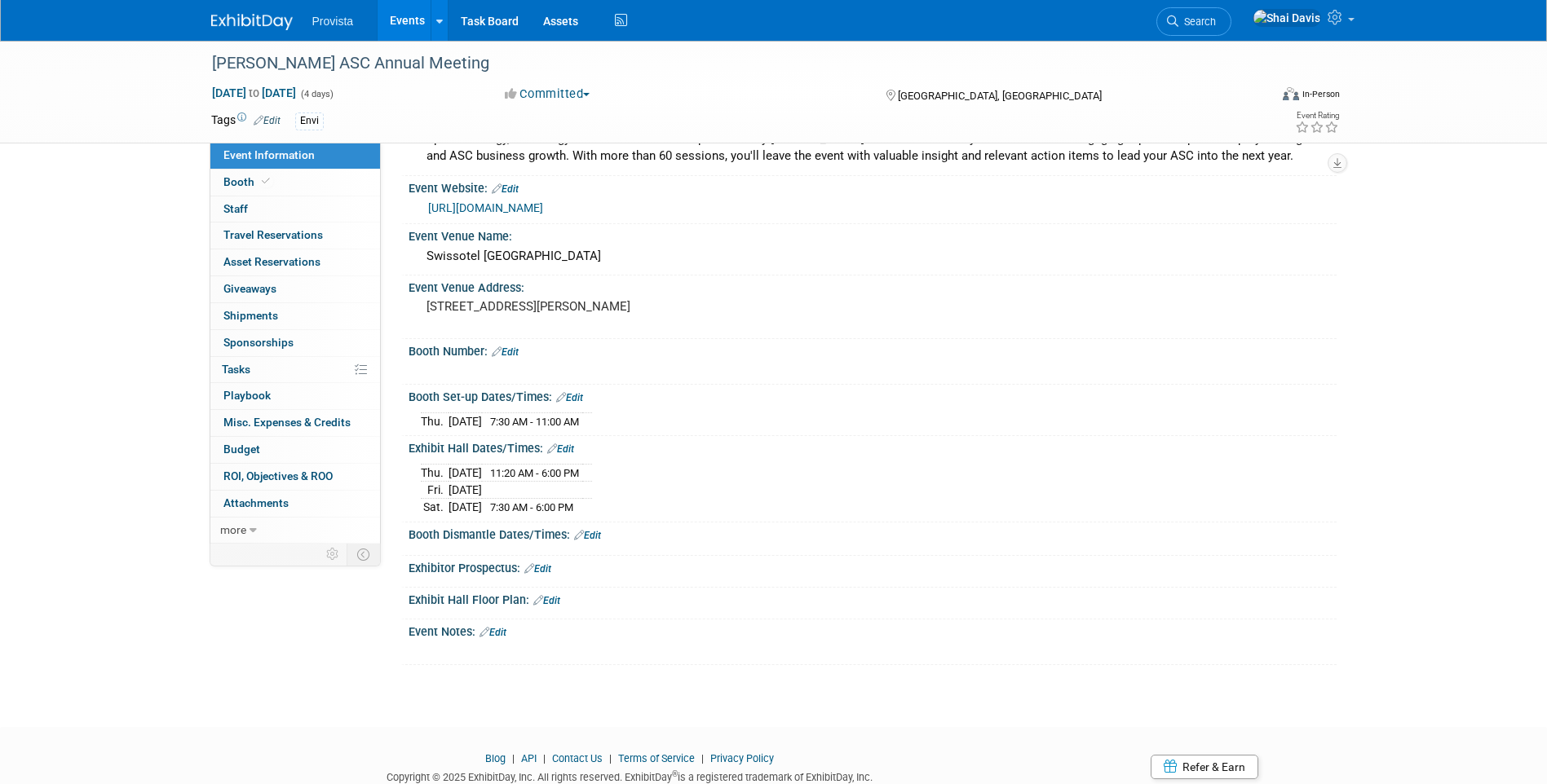
click at [569, 452] on link "Edit" at bounding box center [560, 449] width 27 height 11
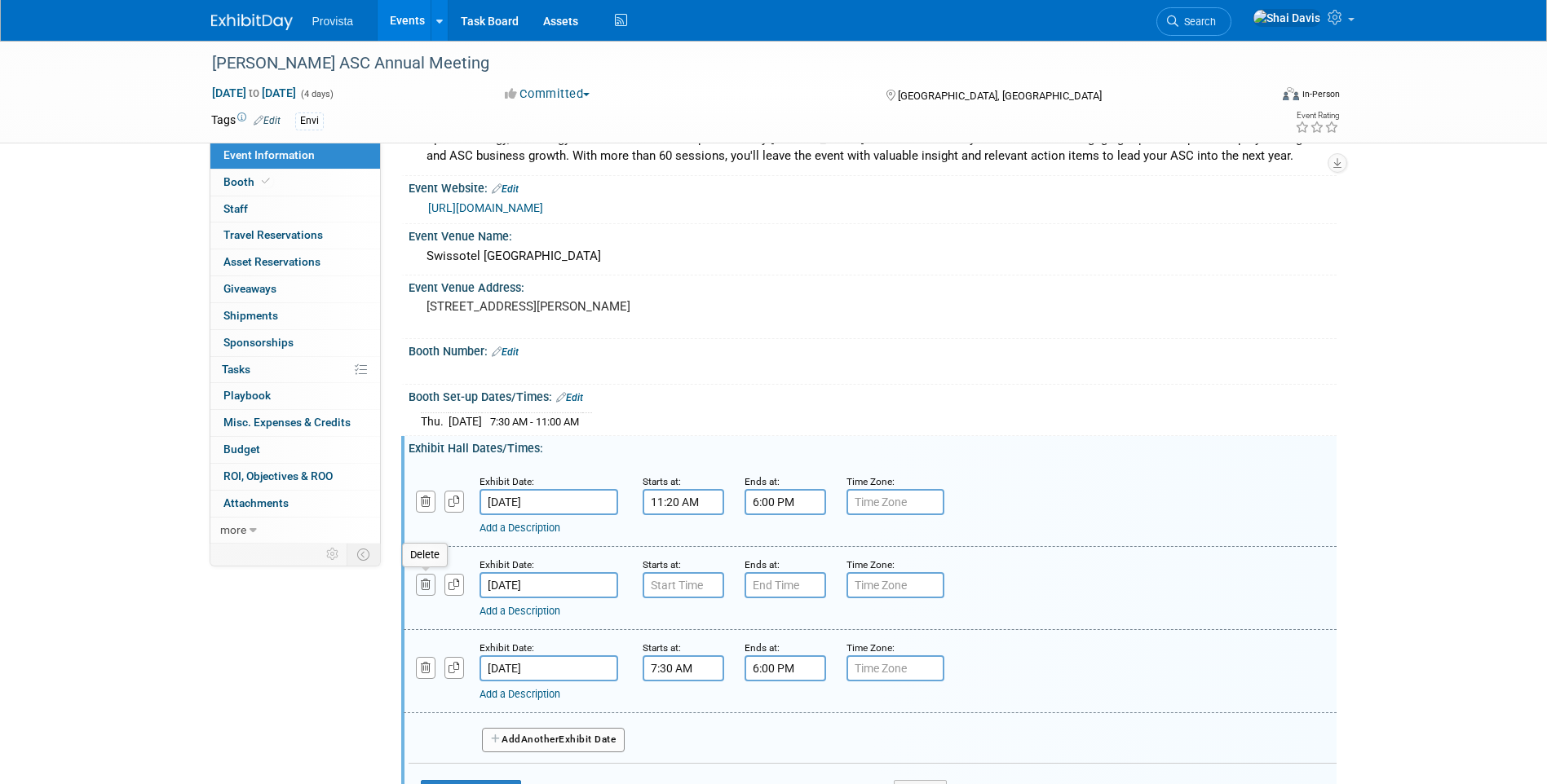
click at [426, 589] on icon "button" at bounding box center [426, 585] width 11 height 11
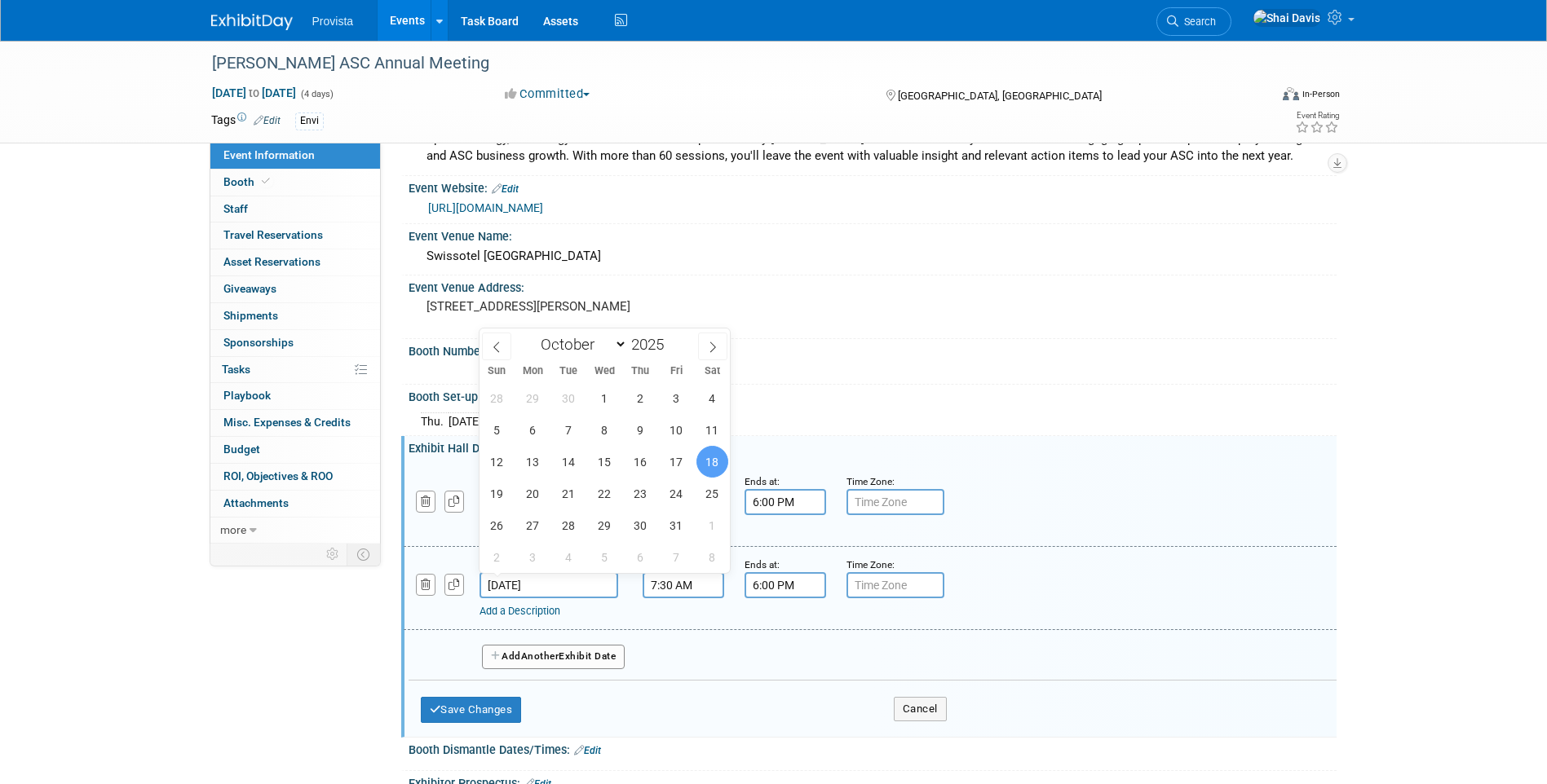
click at [519, 582] on input "[DATE]" at bounding box center [548, 585] width 138 height 26
click at [682, 469] on span "17" at bounding box center [676, 461] width 32 height 32
type input "[DATE]"
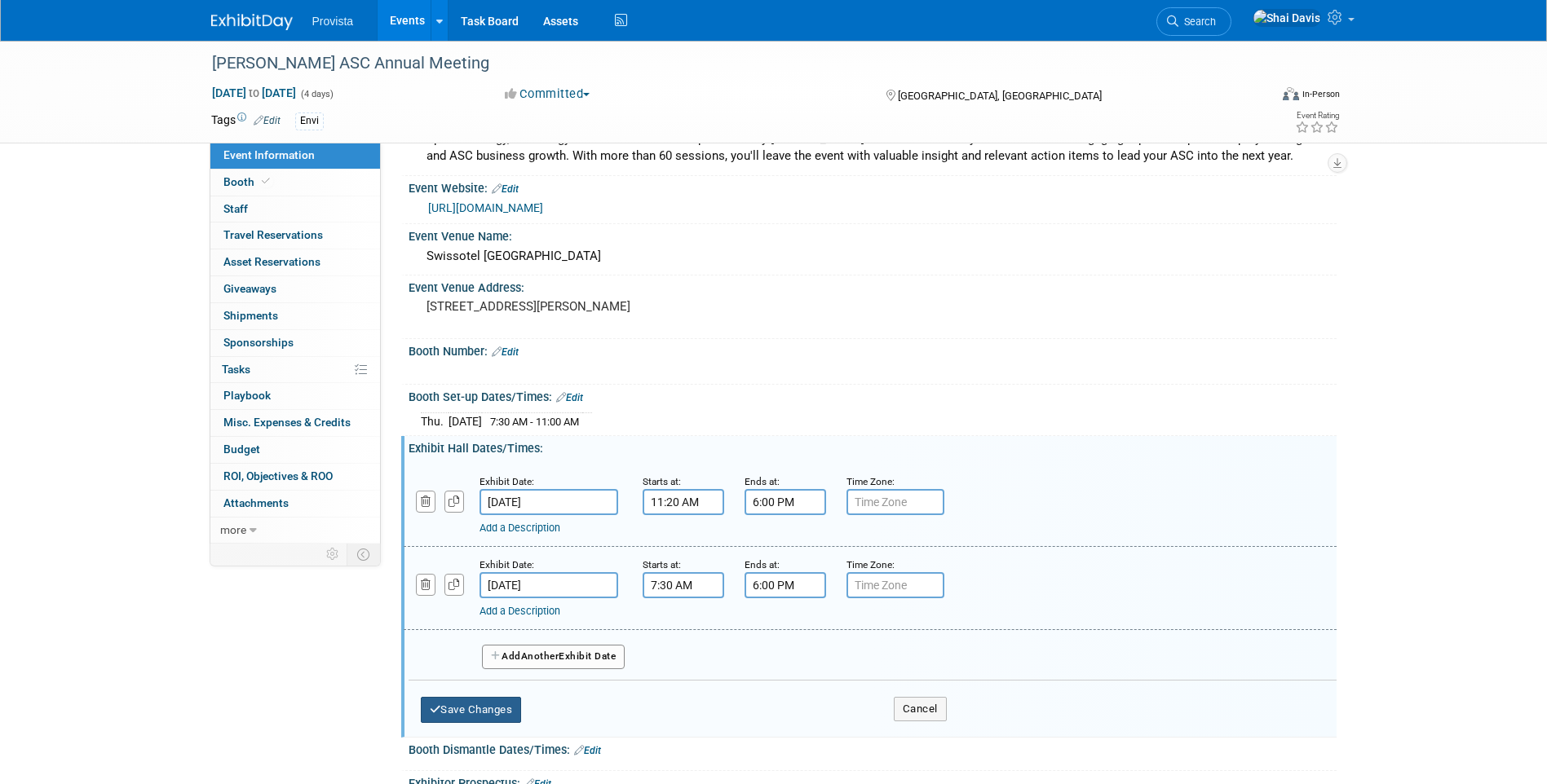
click at [496, 715] on button "Save Changes" at bounding box center [471, 710] width 101 height 26
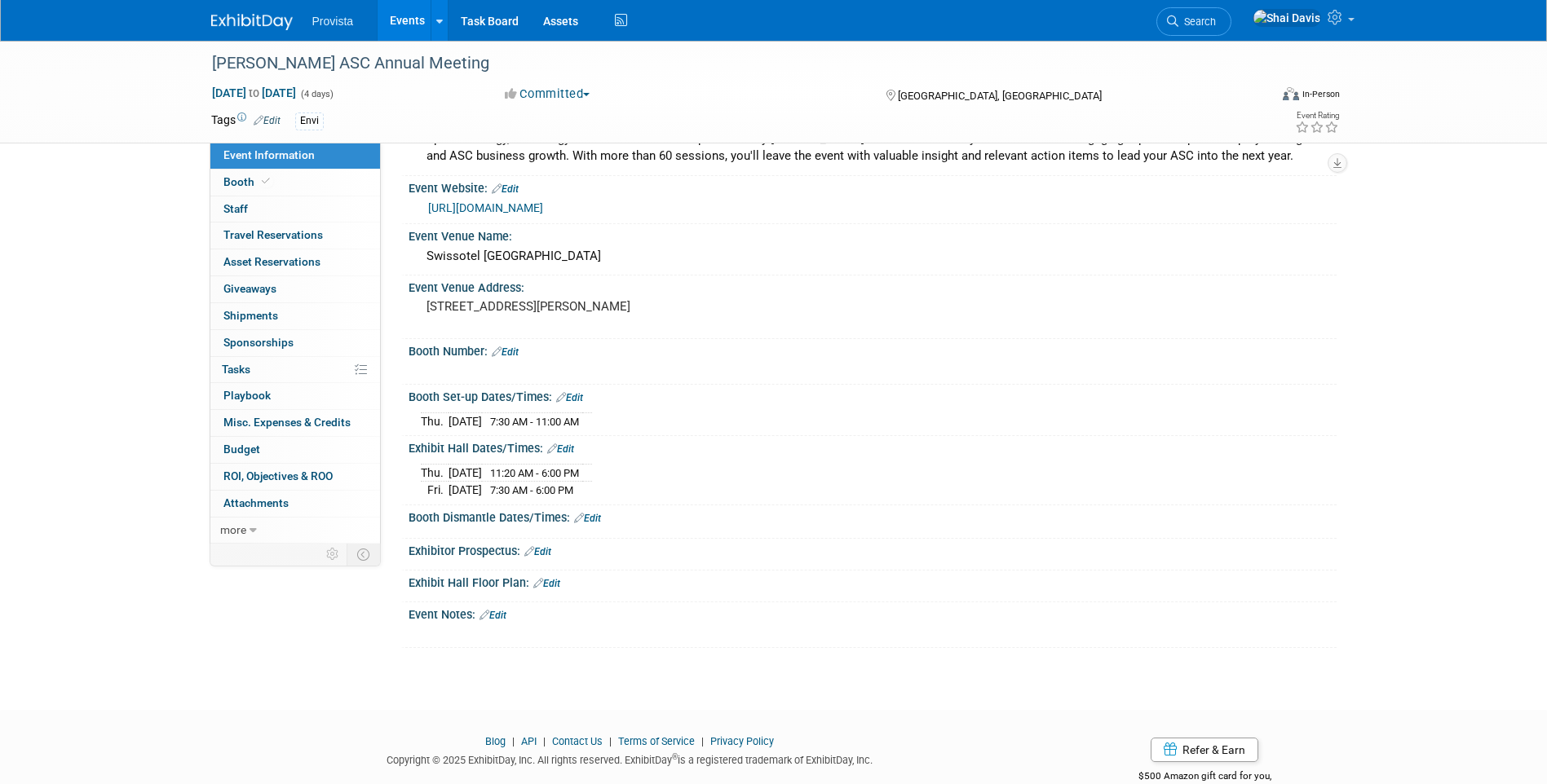
click at [572, 447] on link "Edit" at bounding box center [560, 449] width 27 height 11
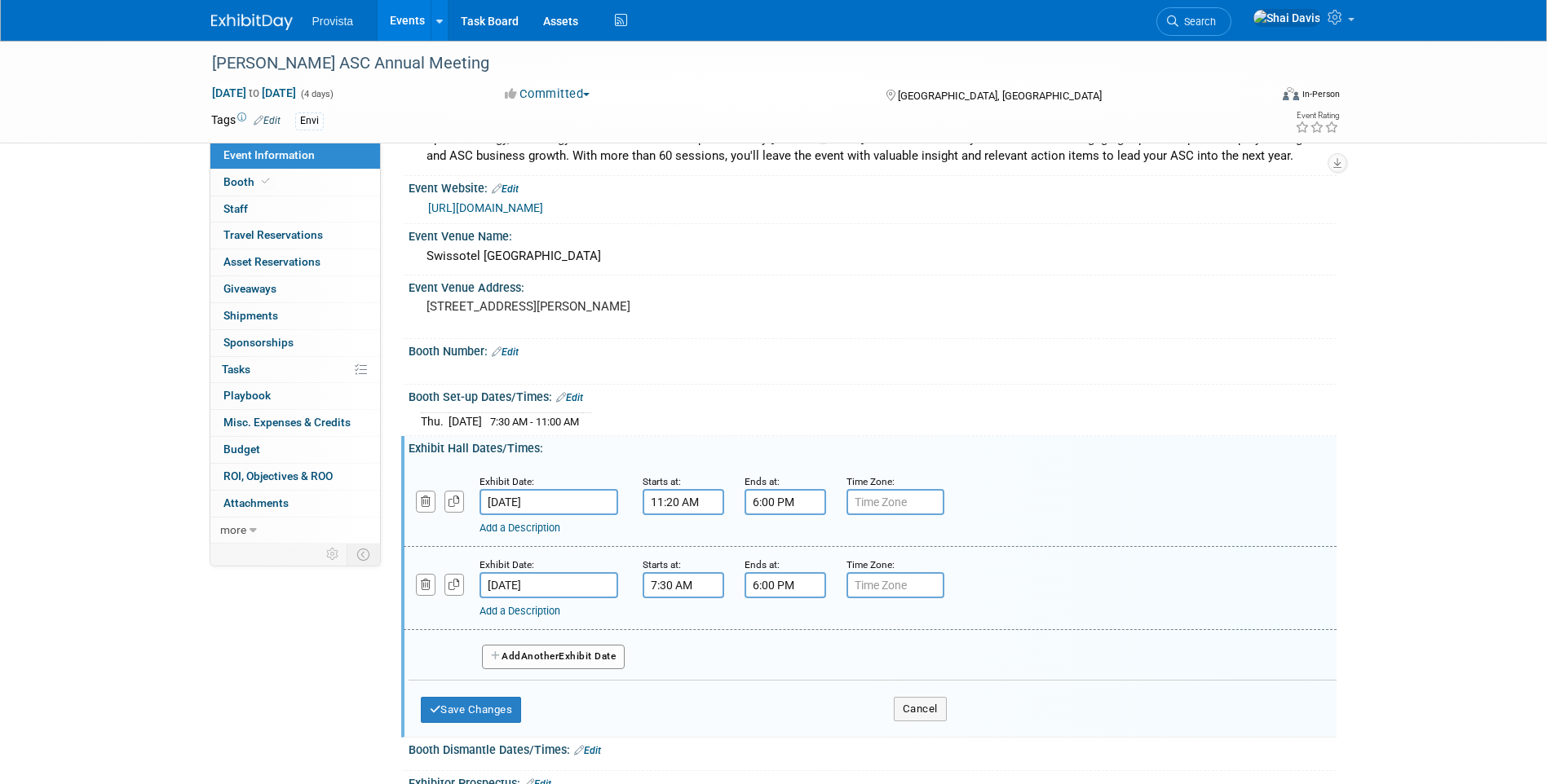
click at [531, 525] on link "Add a Description" at bounding box center [520, 527] width 81 height 12
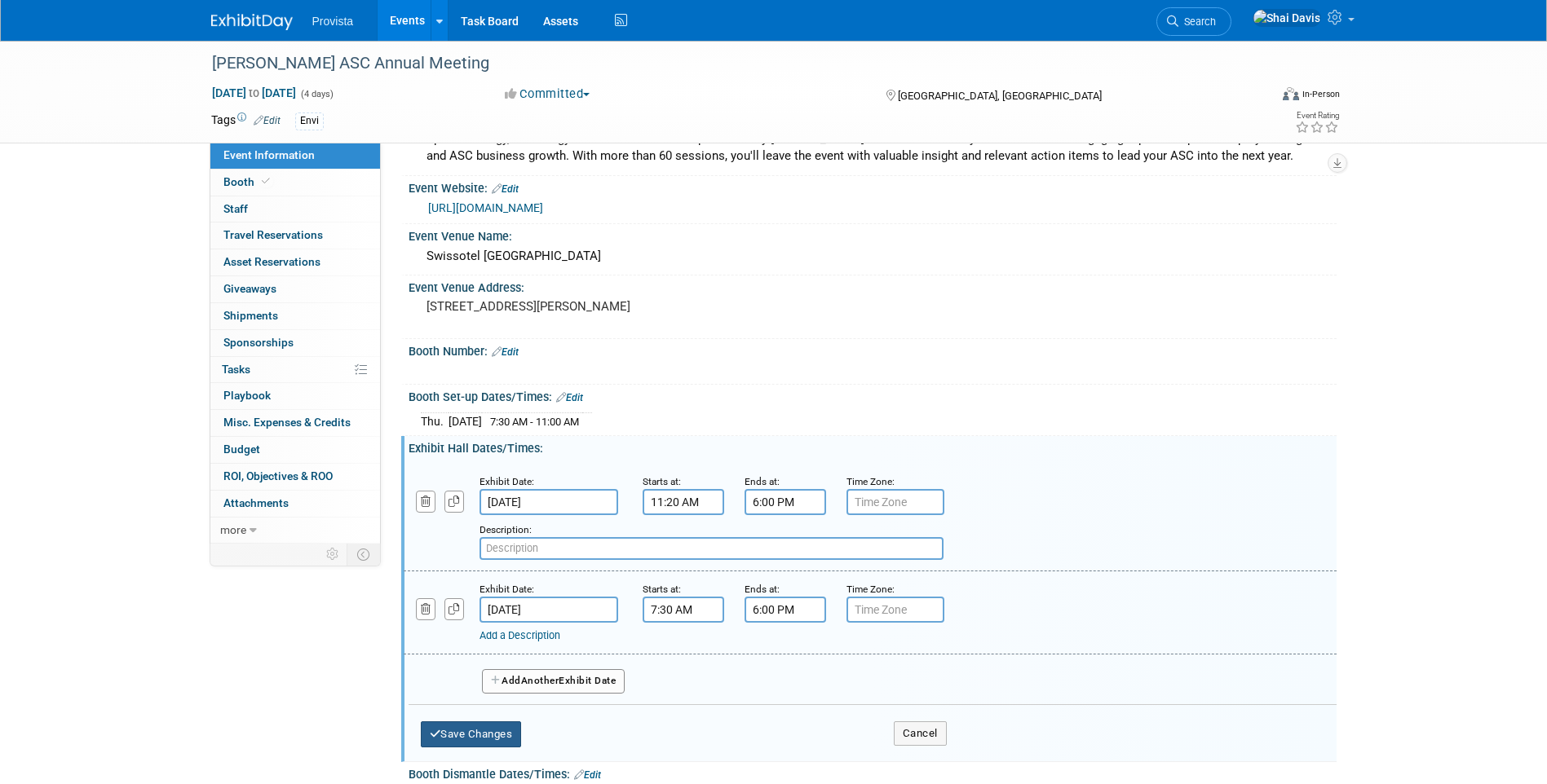
click at [463, 730] on button "Save Changes" at bounding box center [471, 734] width 101 height 26
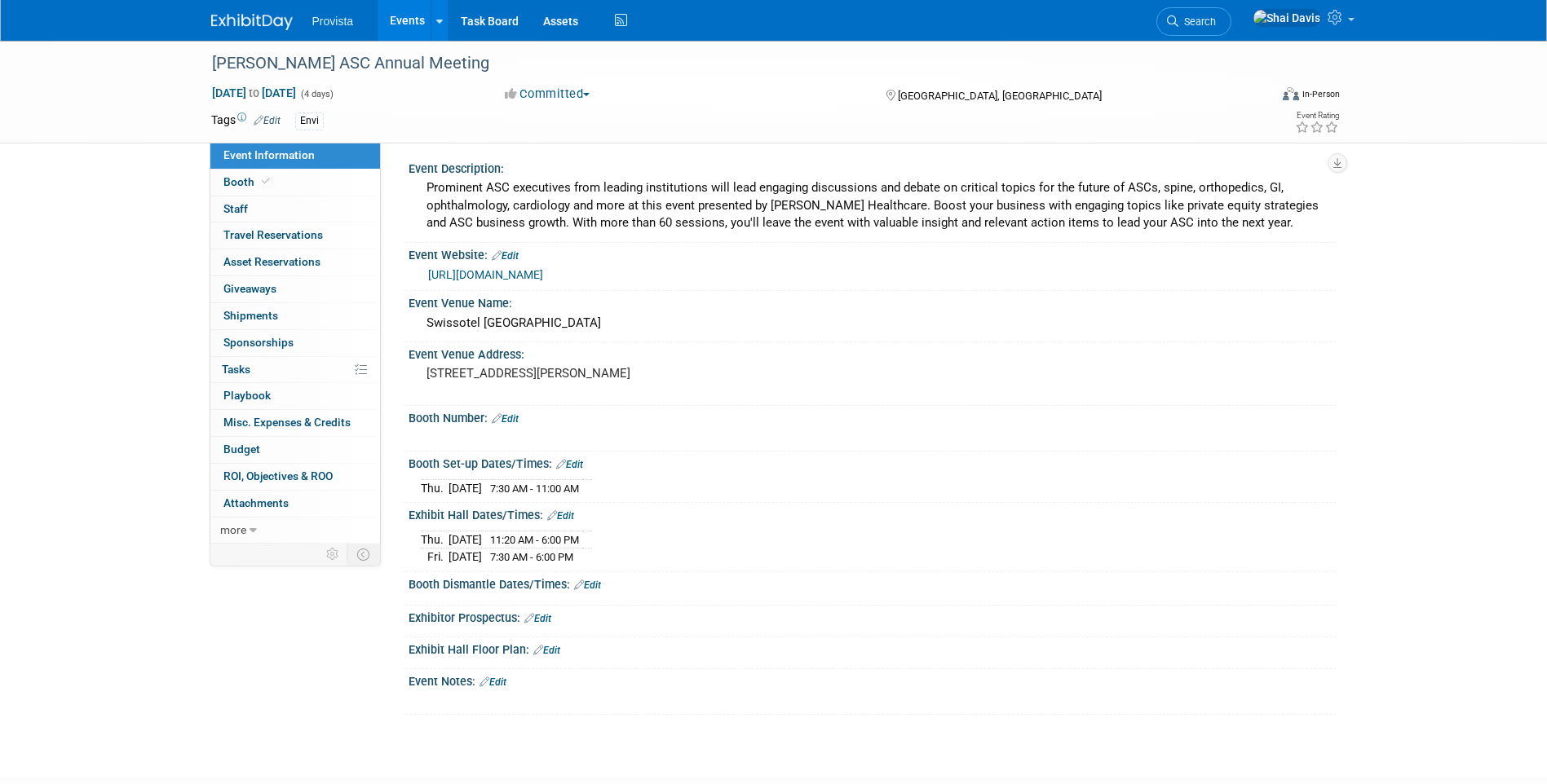
scroll to position [0, 0]
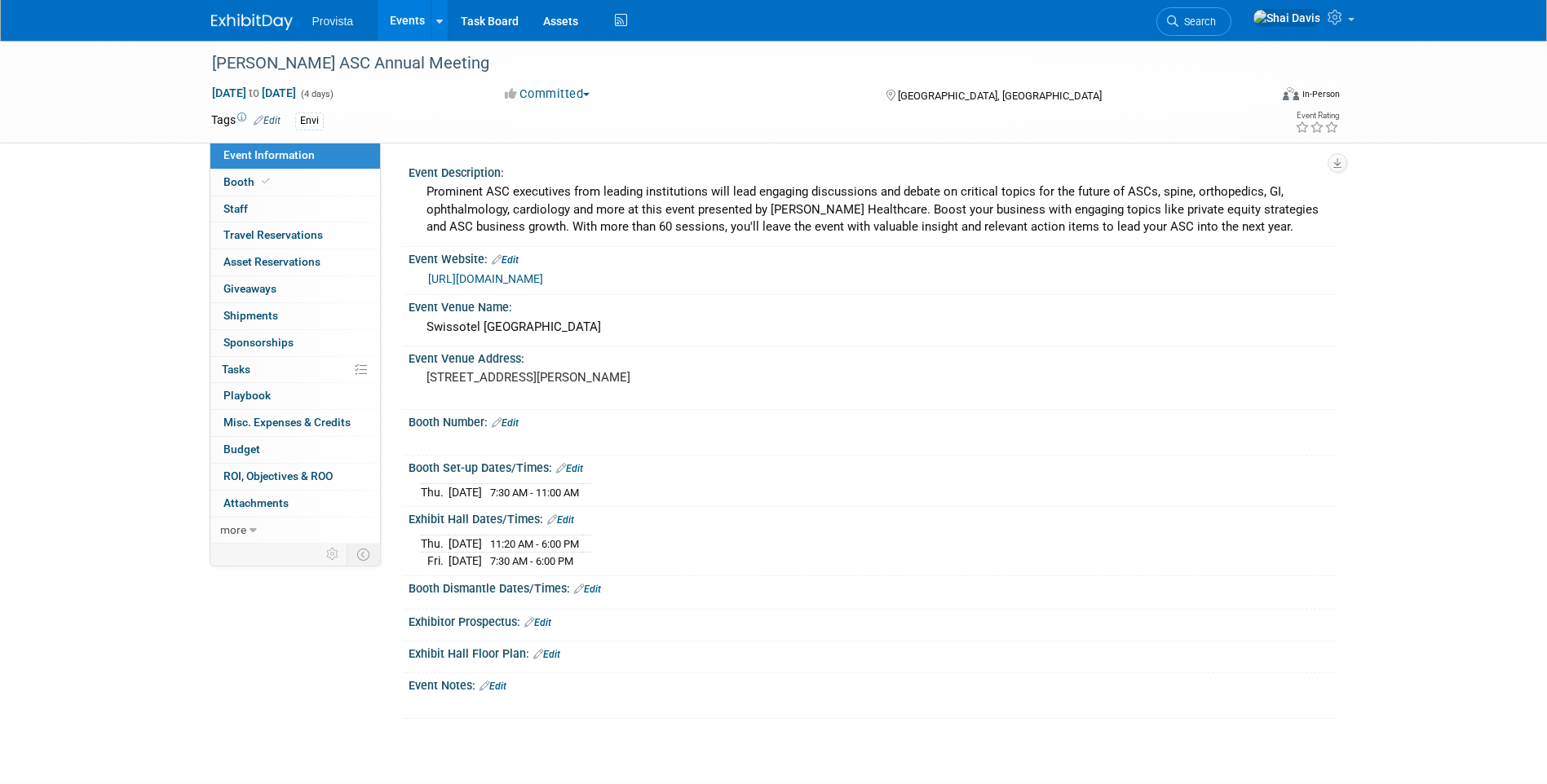
click at [260, 209] on link "0 Staff 0" at bounding box center [294, 209] width 170 height 26
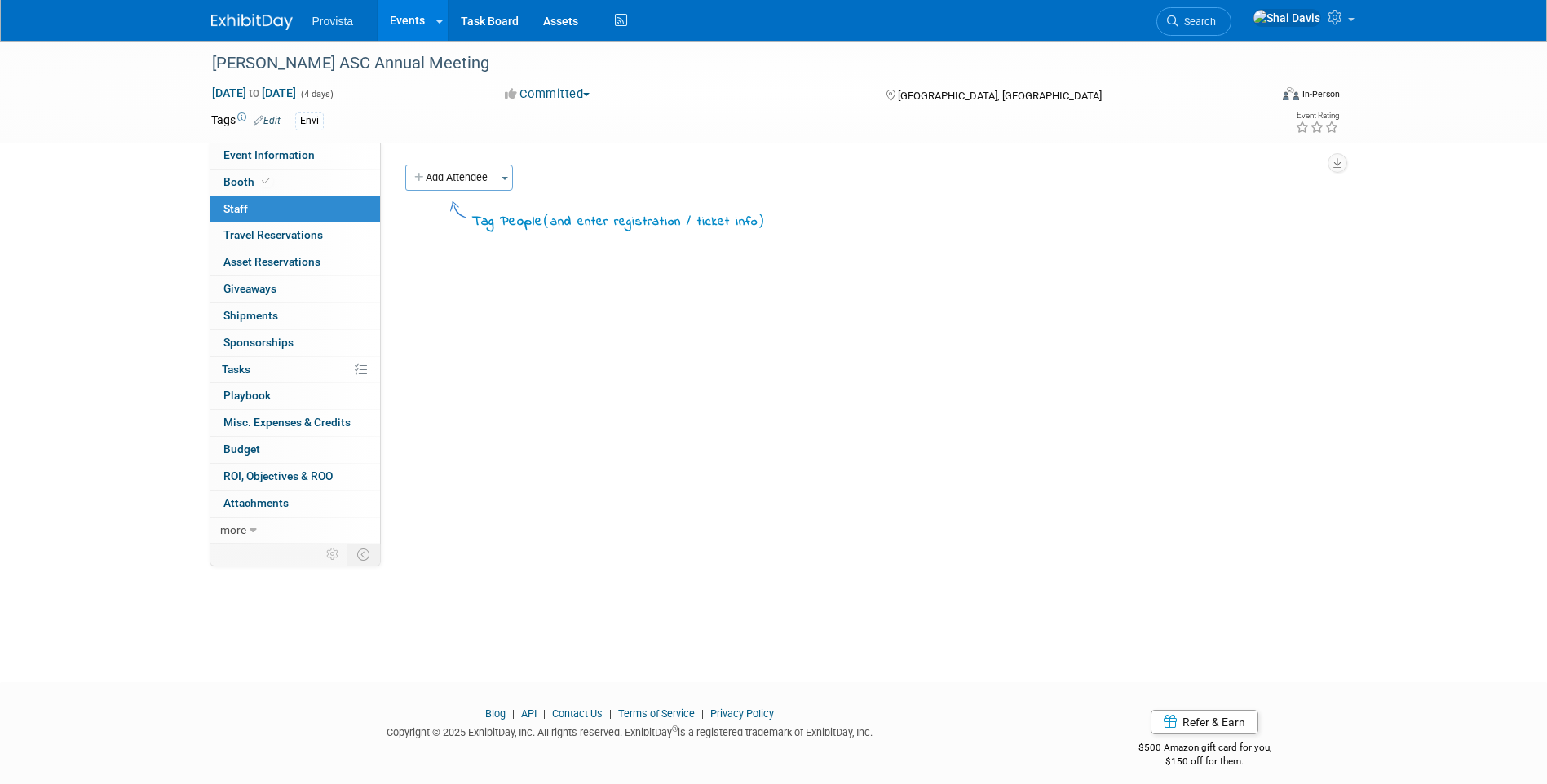
click at [238, 236] on span "Travel Reservations 0" at bounding box center [273, 235] width 99 height 13
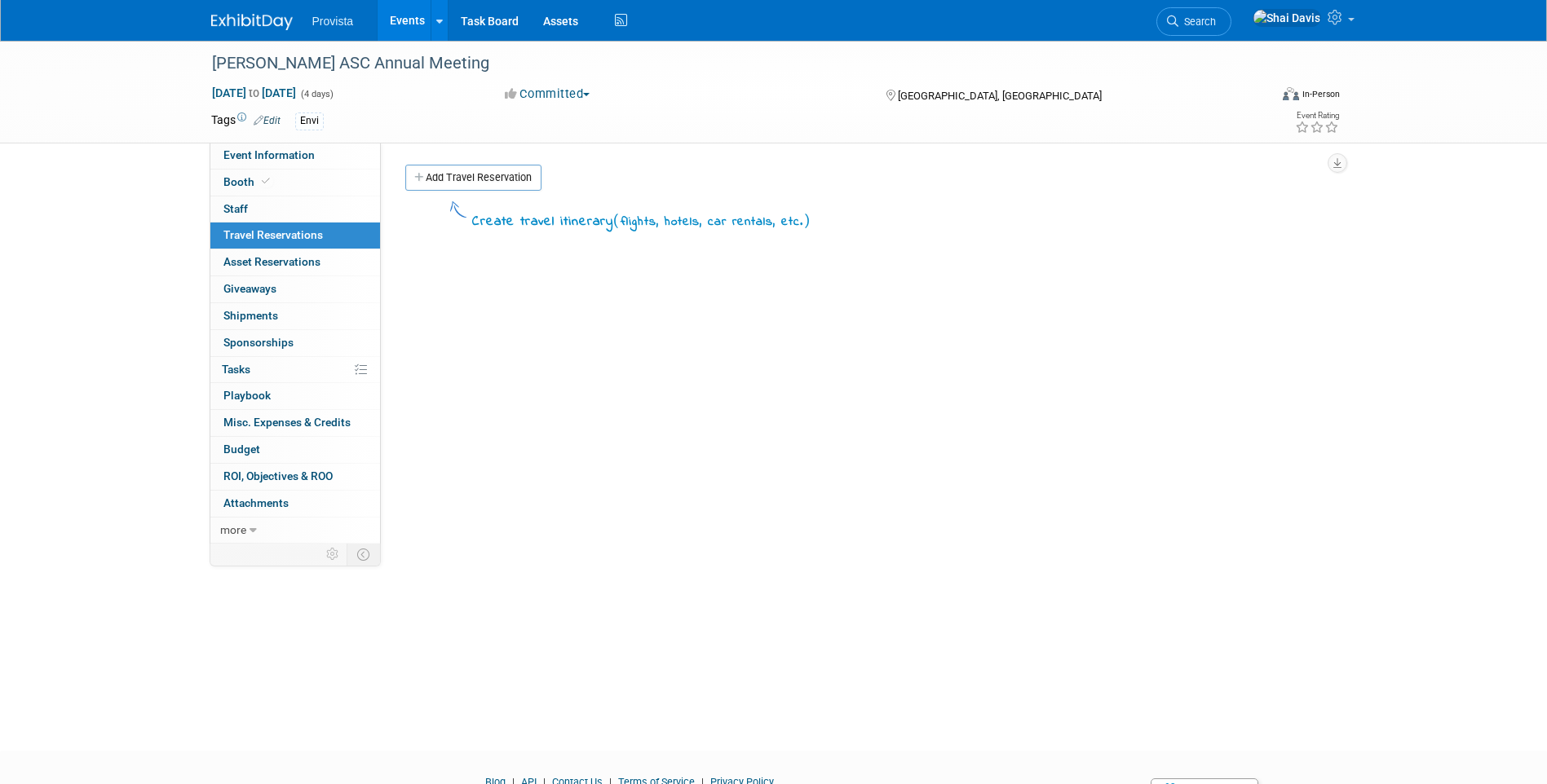
click at [253, 264] on span "Asset Reservations 0" at bounding box center [272, 261] width 97 height 13
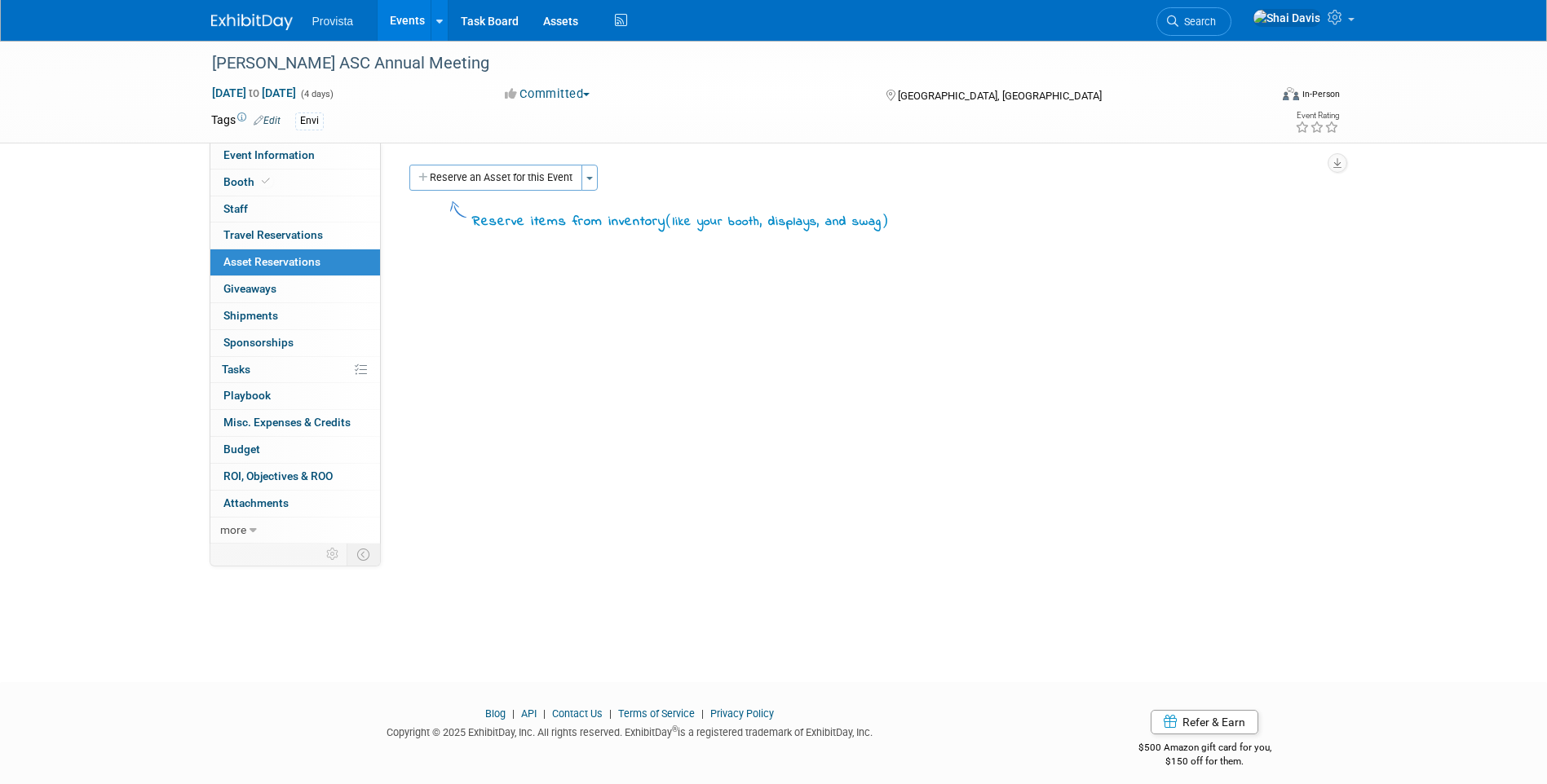
click at [257, 215] on link "0 Staff 0" at bounding box center [294, 209] width 170 height 26
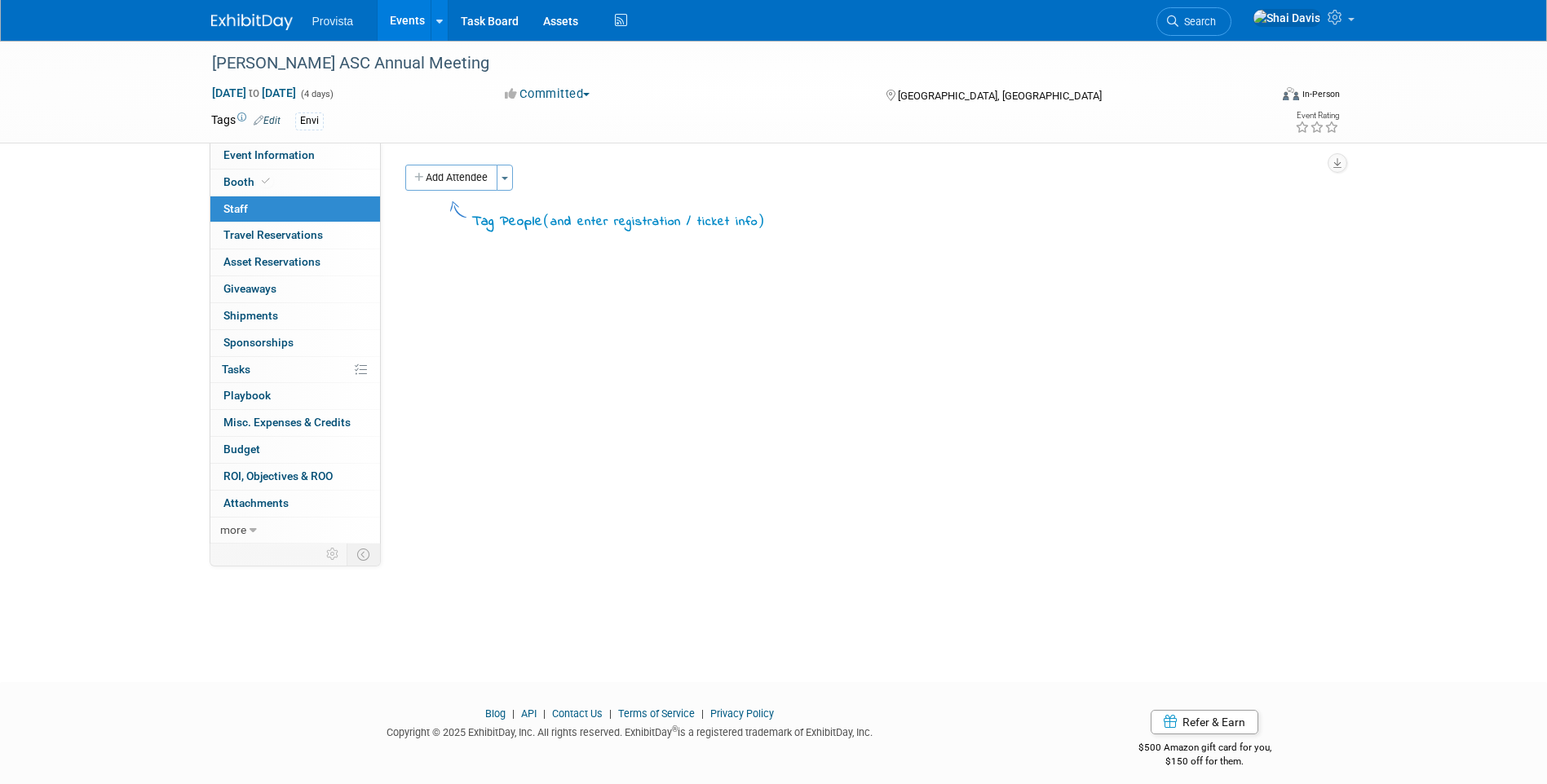
click at [300, 153] on span "Event Information" at bounding box center [270, 155] width 92 height 13
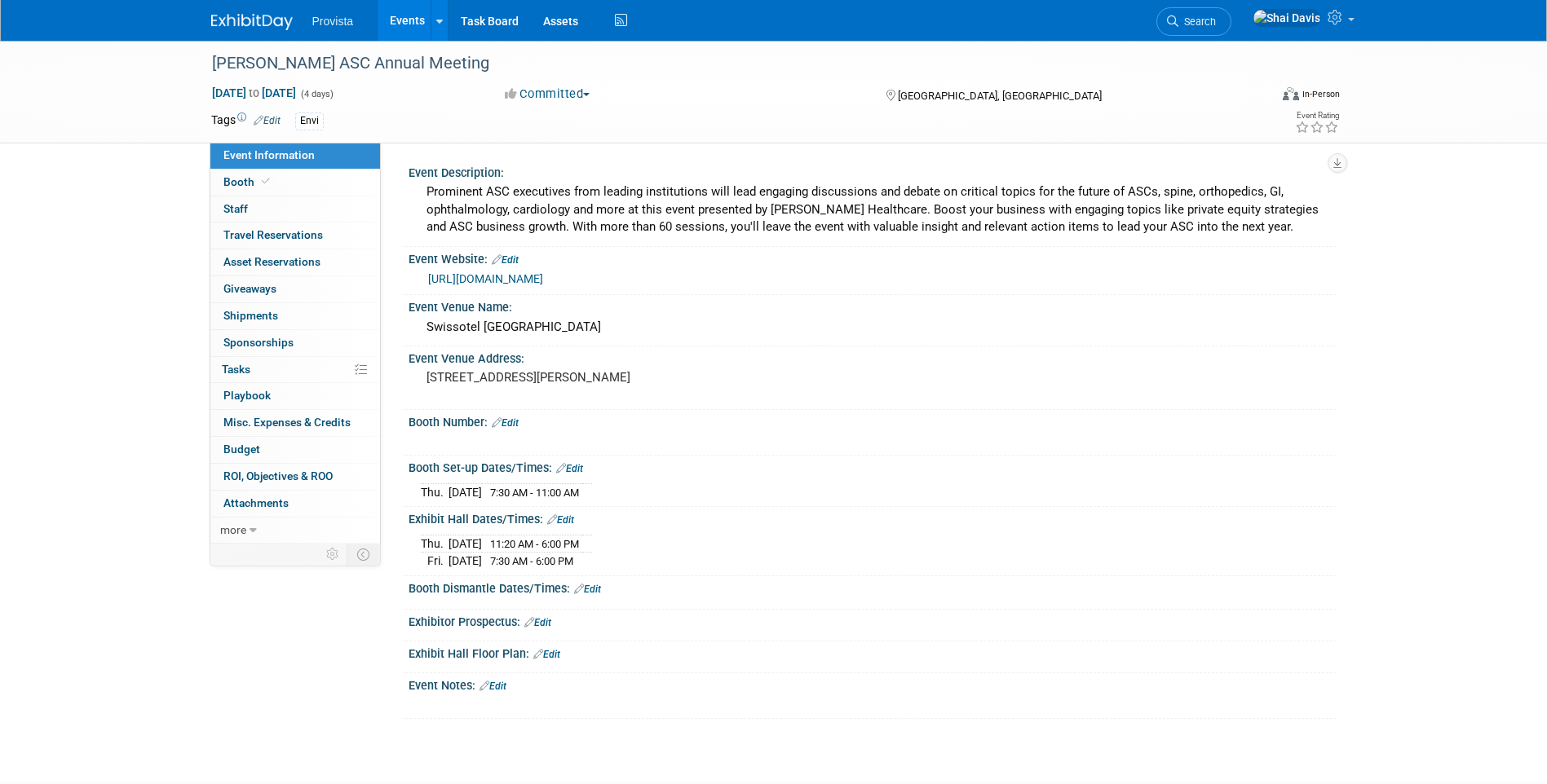
click at [303, 449] on link "Budget" at bounding box center [294, 450] width 170 height 26
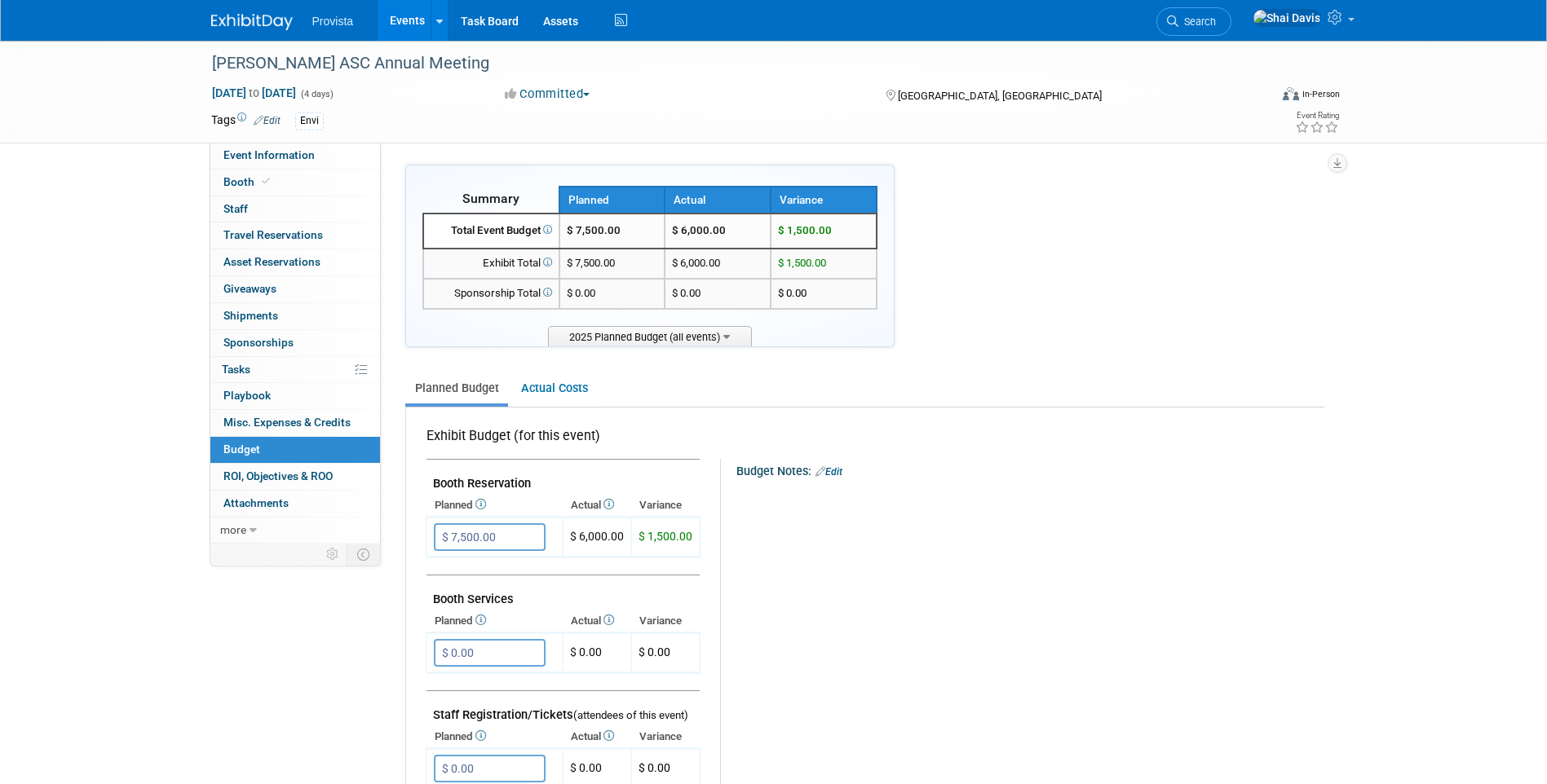
click at [336, 558] on icon at bounding box center [332, 554] width 12 height 12
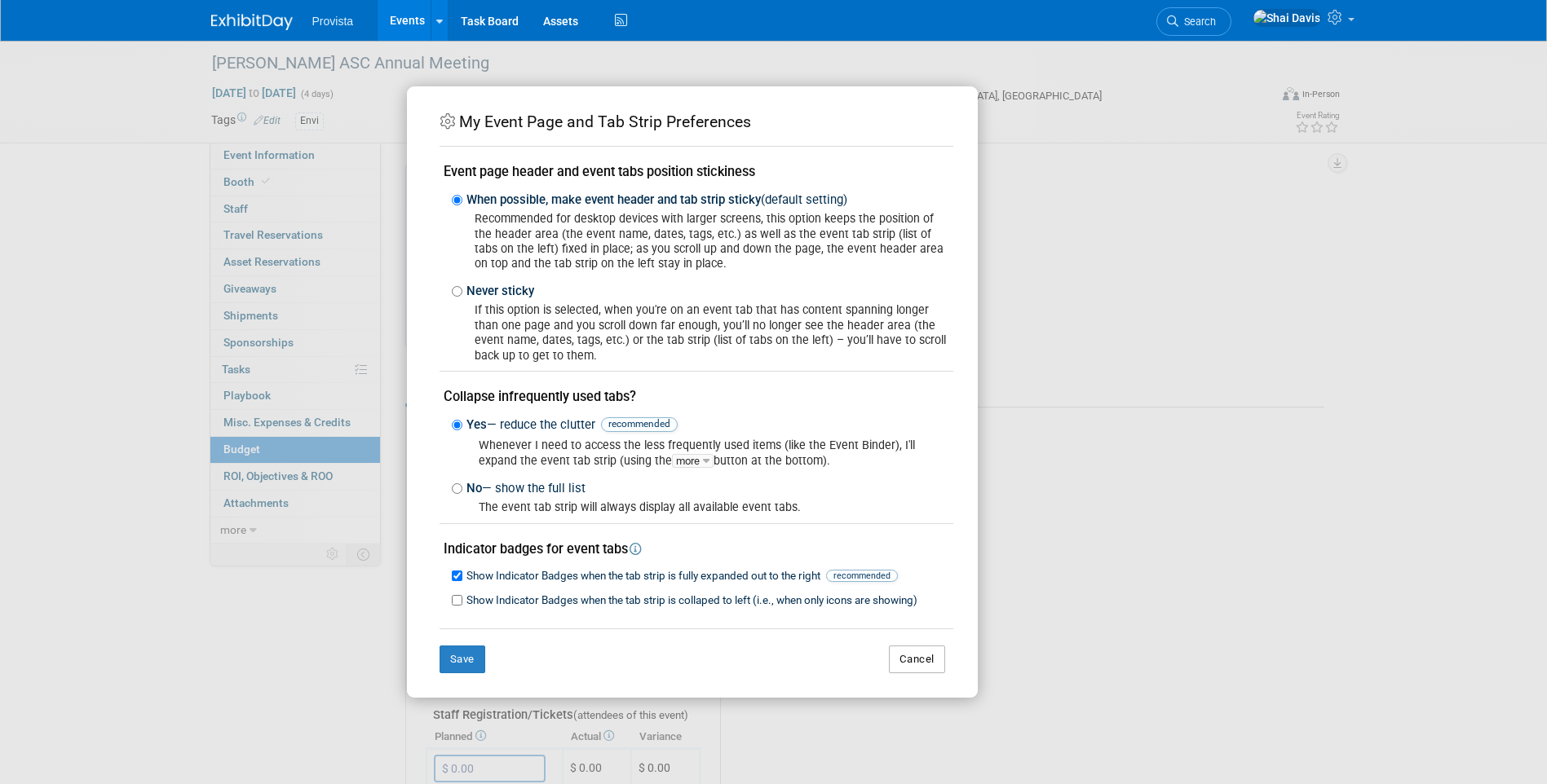
click at [898, 660] on button "Cancel" at bounding box center [916, 659] width 56 height 28
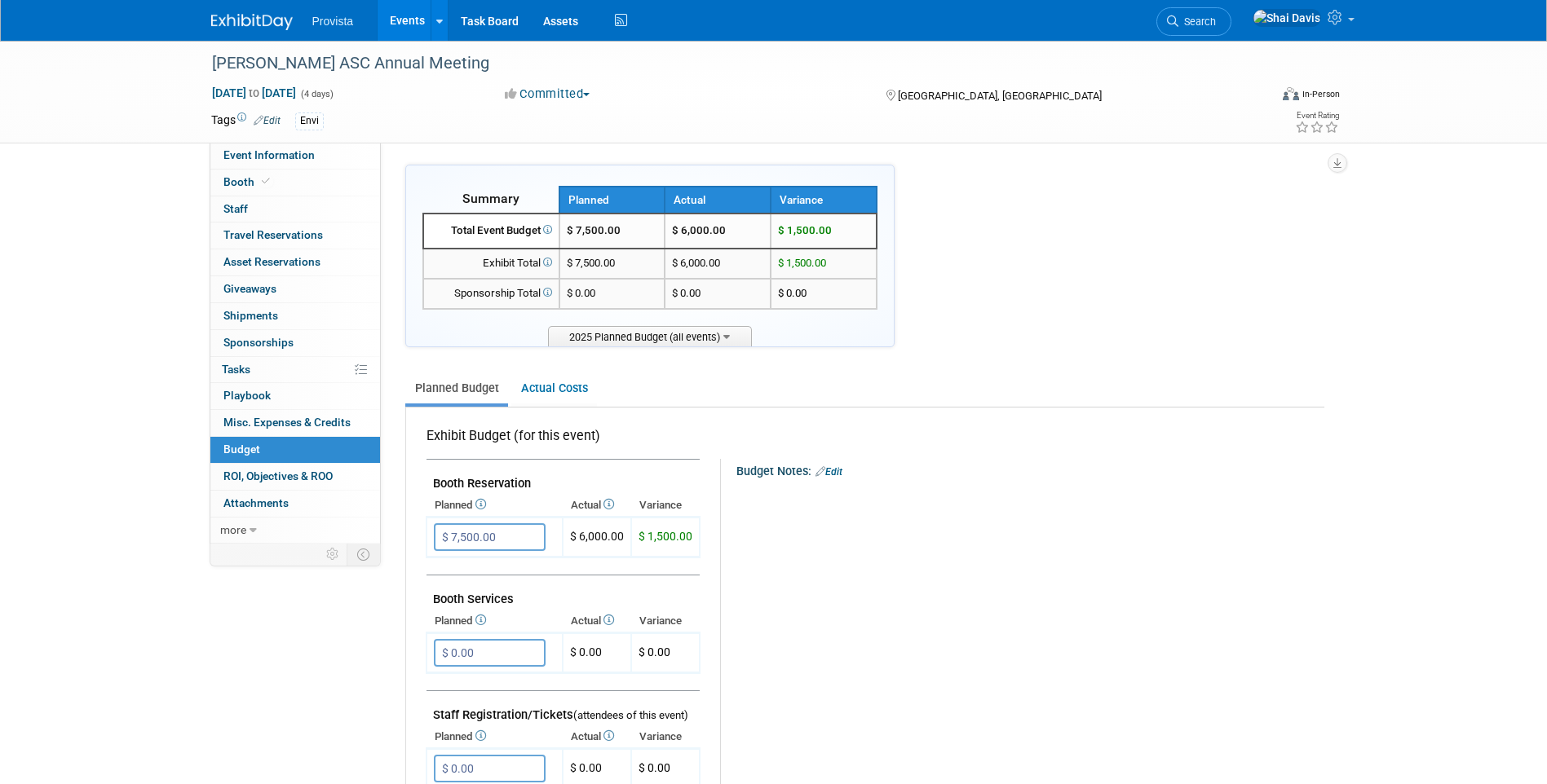
click at [226, 528] on span "more" at bounding box center [233, 530] width 26 height 13
click at [265, 580] on span "Copy/Duplicate Event" at bounding box center [278, 583] width 109 height 13
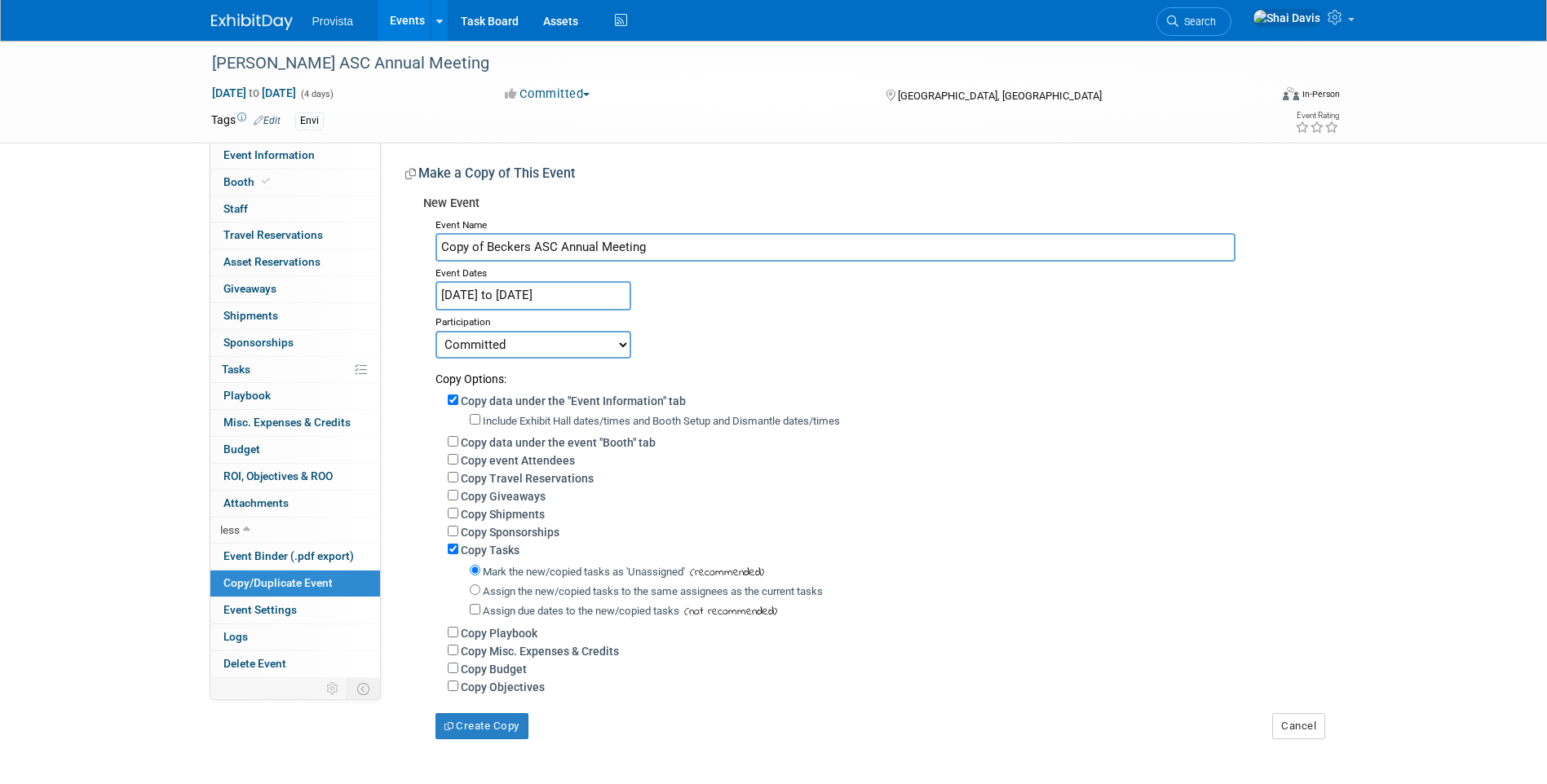
click at [489, 245] on input "Copy of Beckers ASC Annual Meeting" at bounding box center [835, 247] width 800 height 28
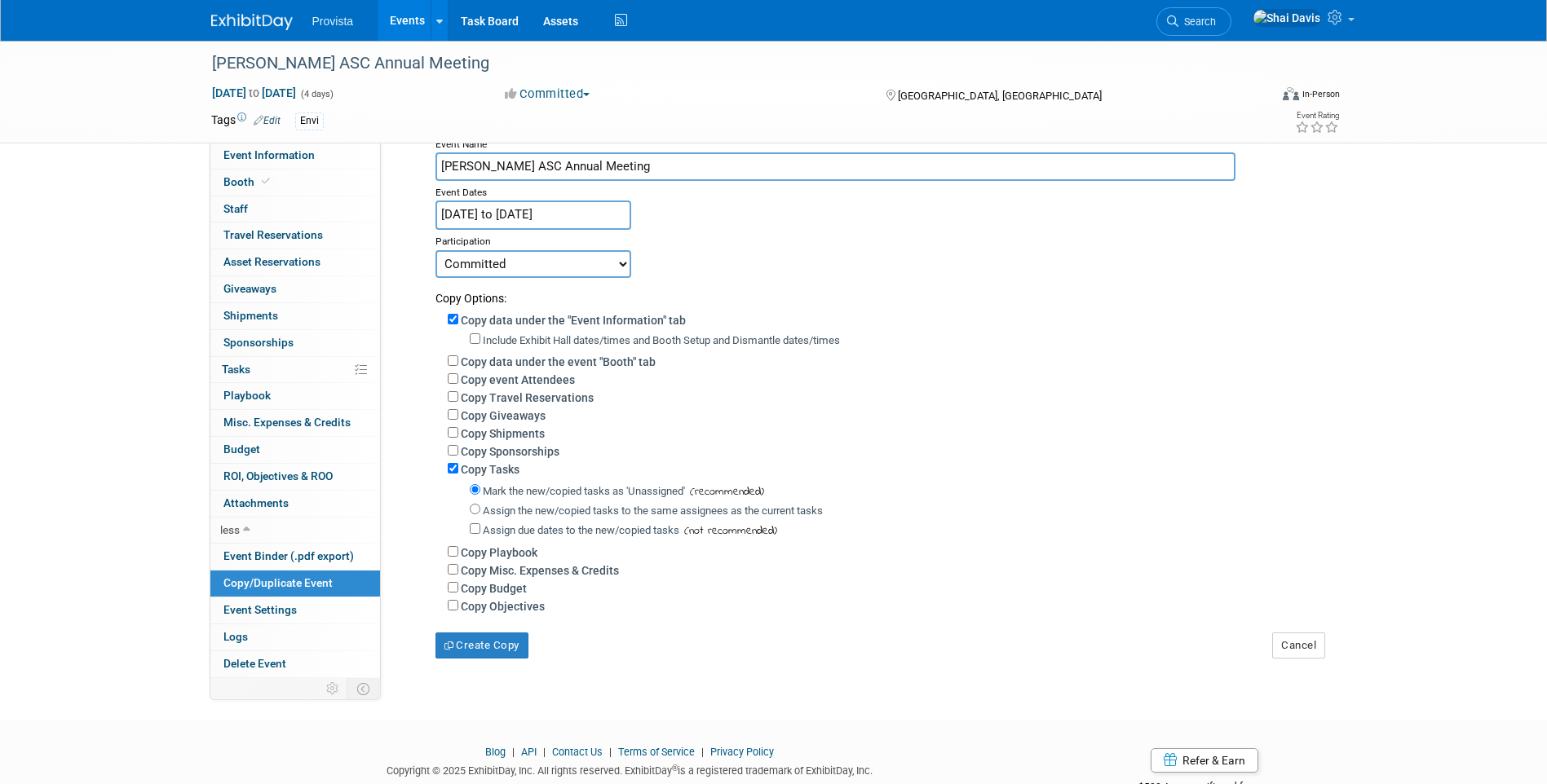
scroll to position [82, 0]
type input "[PERSON_NAME] ASC Annual Meeting"
click at [458, 591] on input "Copy Budget" at bounding box center [453, 587] width 11 height 11
checkbox input "true"
click at [452, 471] on input "Copy Tasks" at bounding box center [453, 468] width 11 height 11
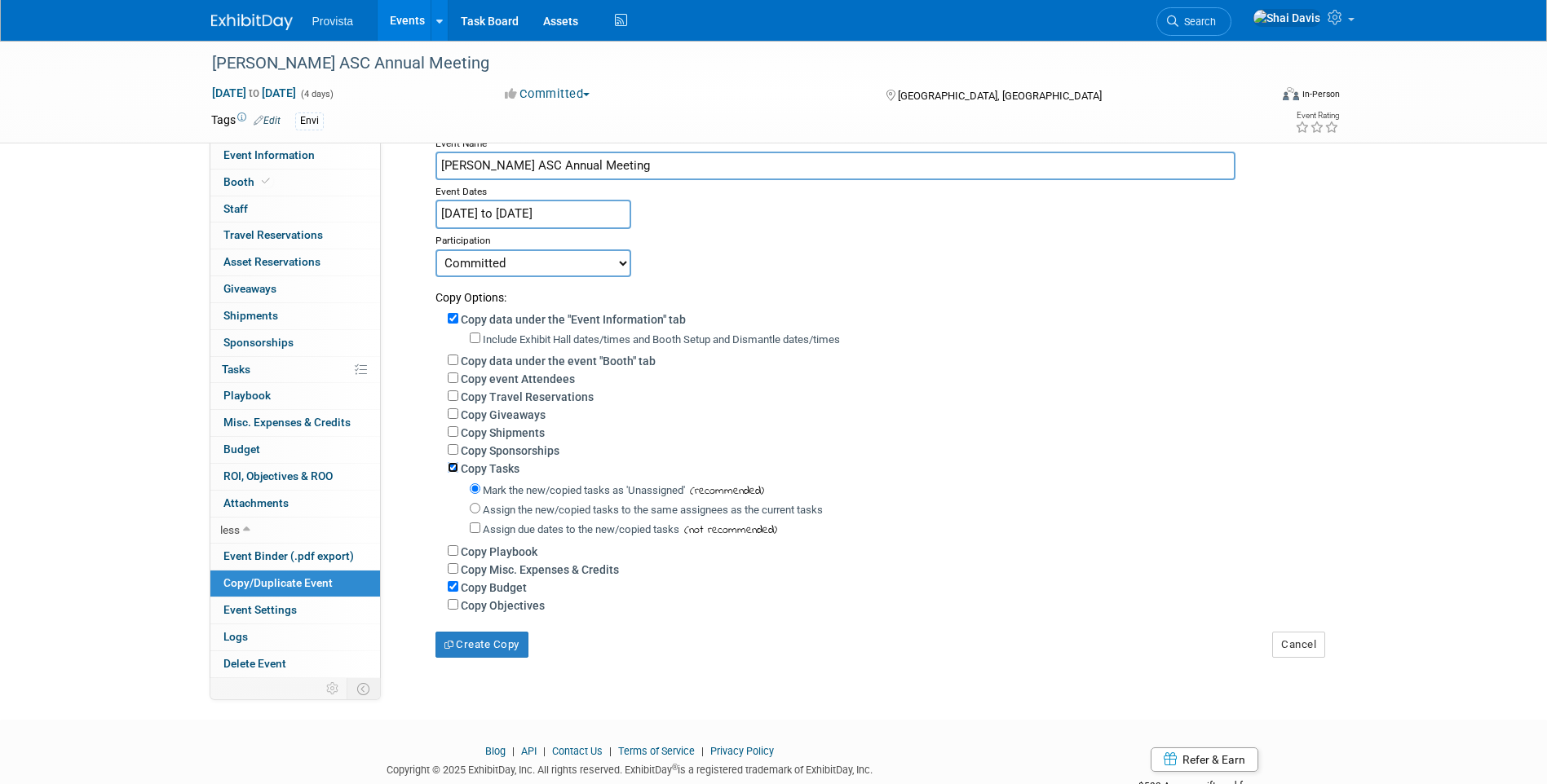
checkbox input "false"
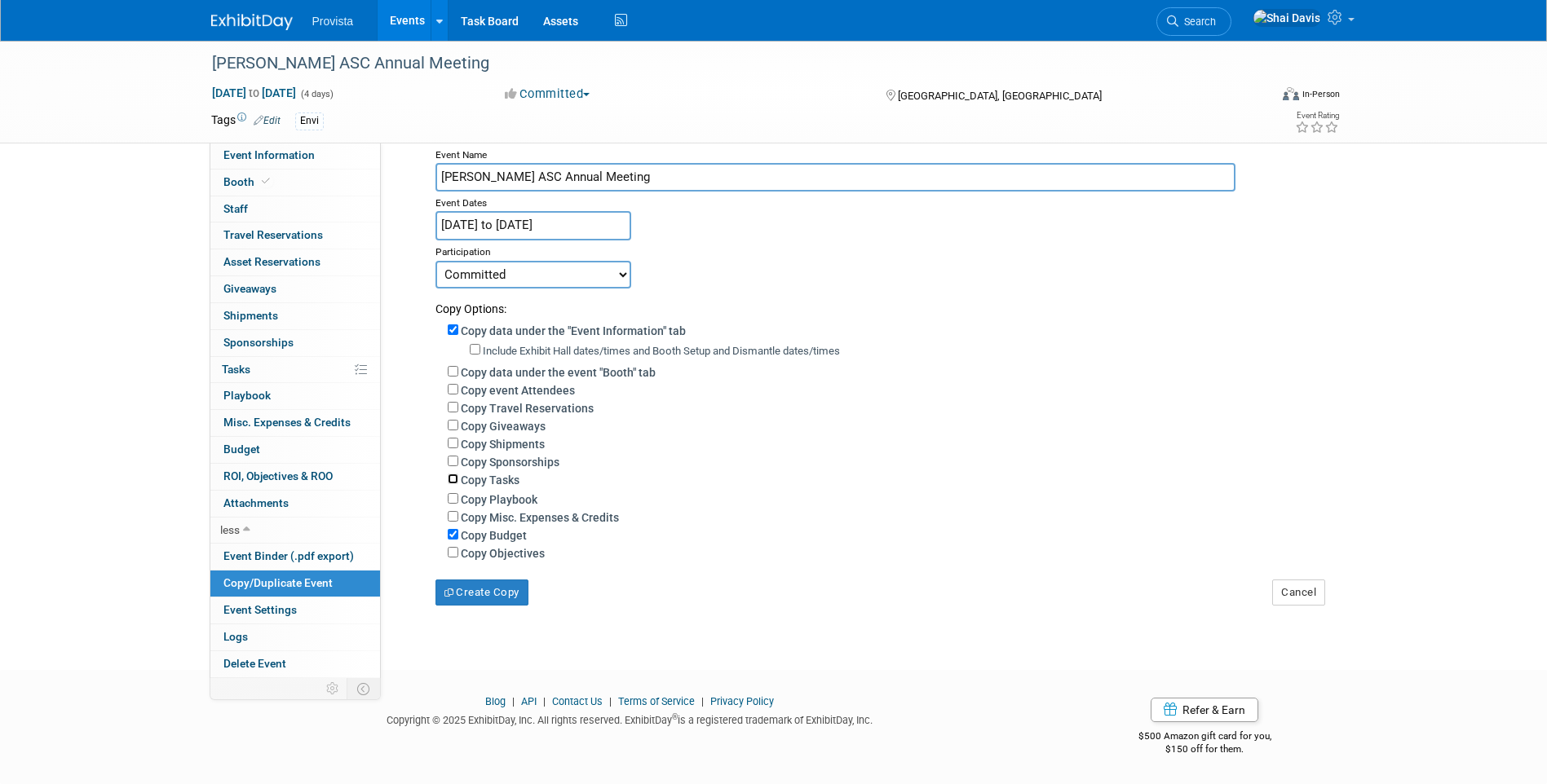
scroll to position [0, 0]
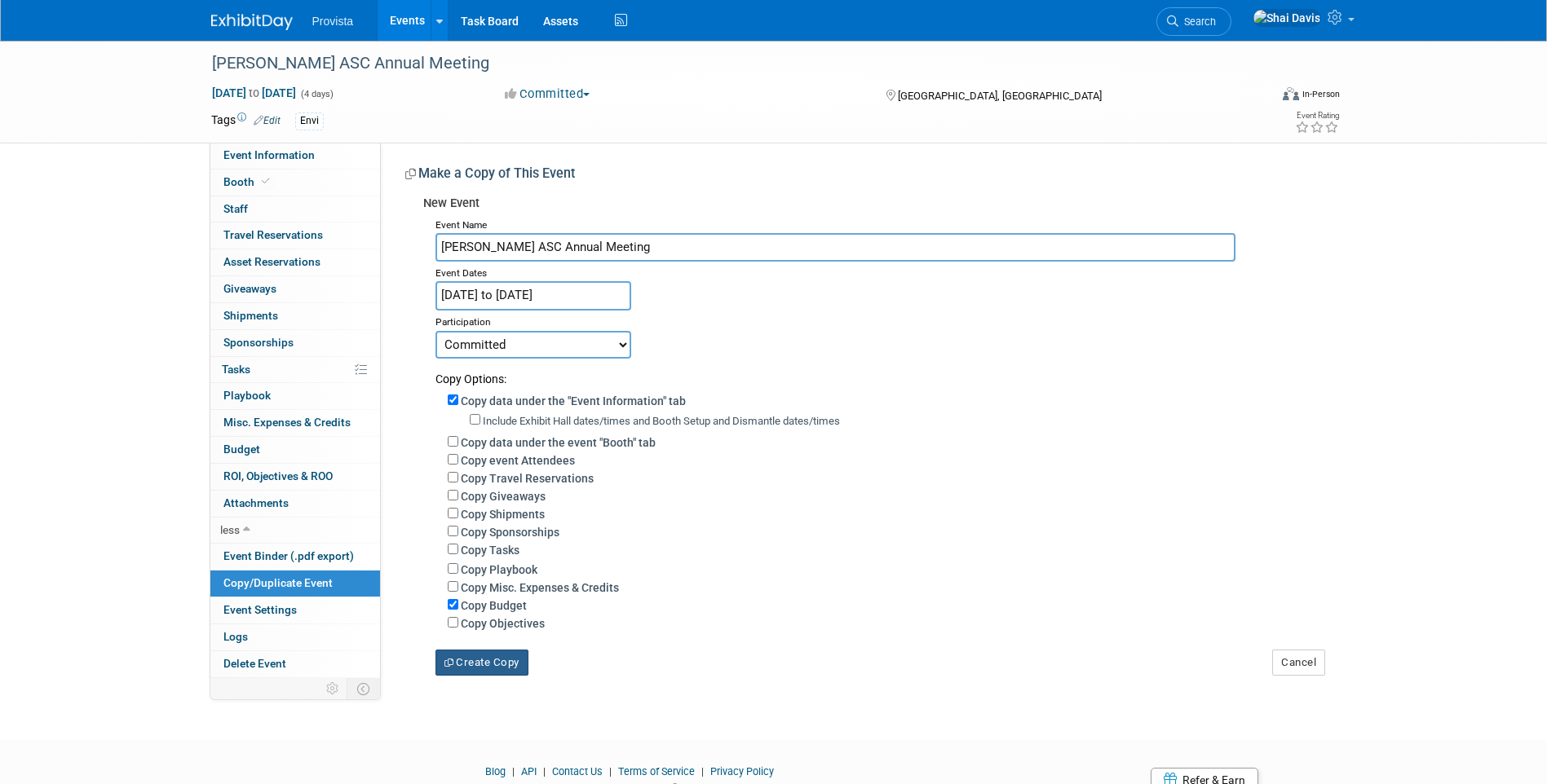
click at [481, 676] on button "Create Copy" at bounding box center [481, 663] width 93 height 26
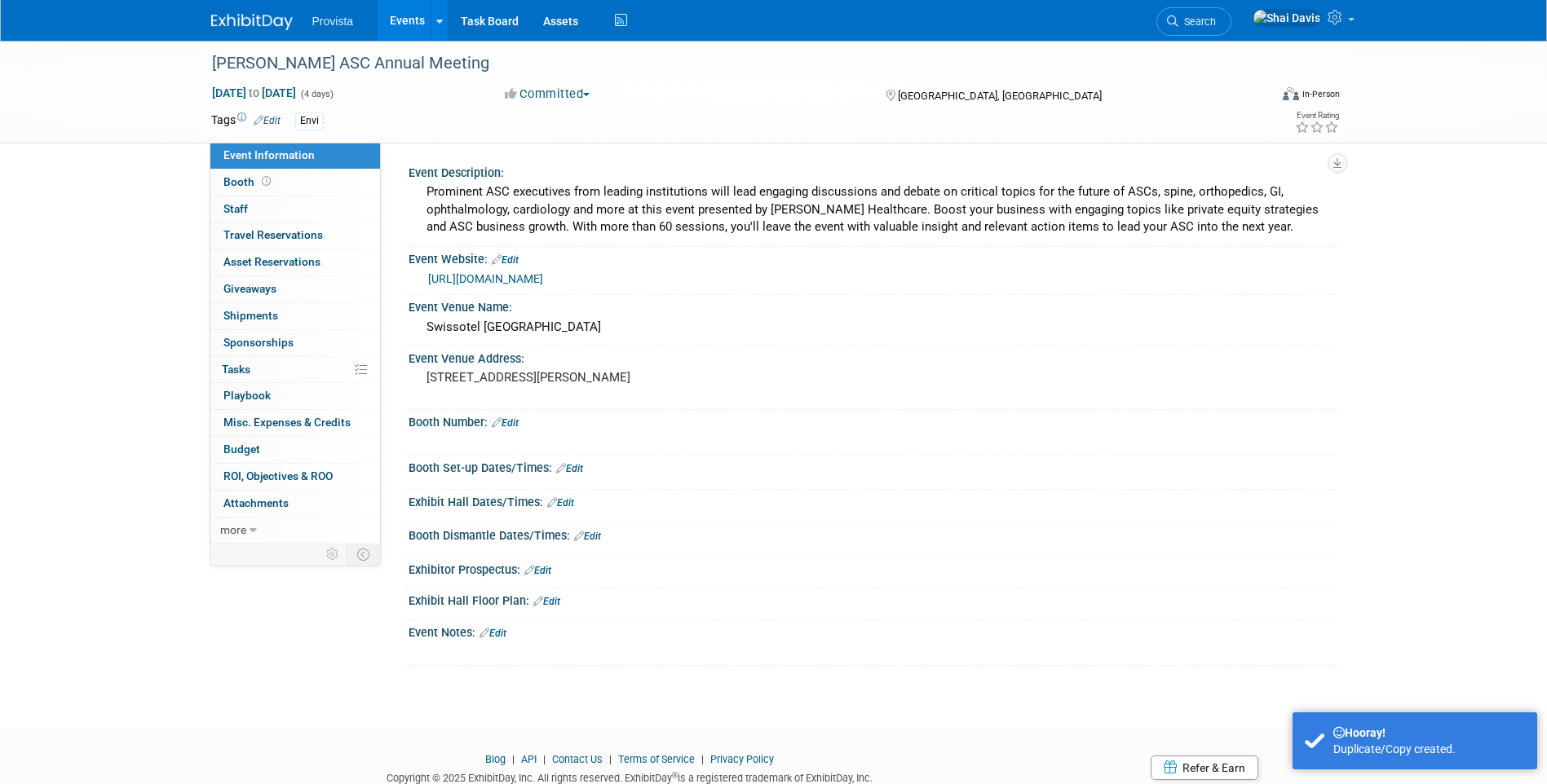
click at [307, 121] on div "Envi" at bounding box center [309, 121] width 28 height 17
